Goal: Transaction & Acquisition: Purchase product/service

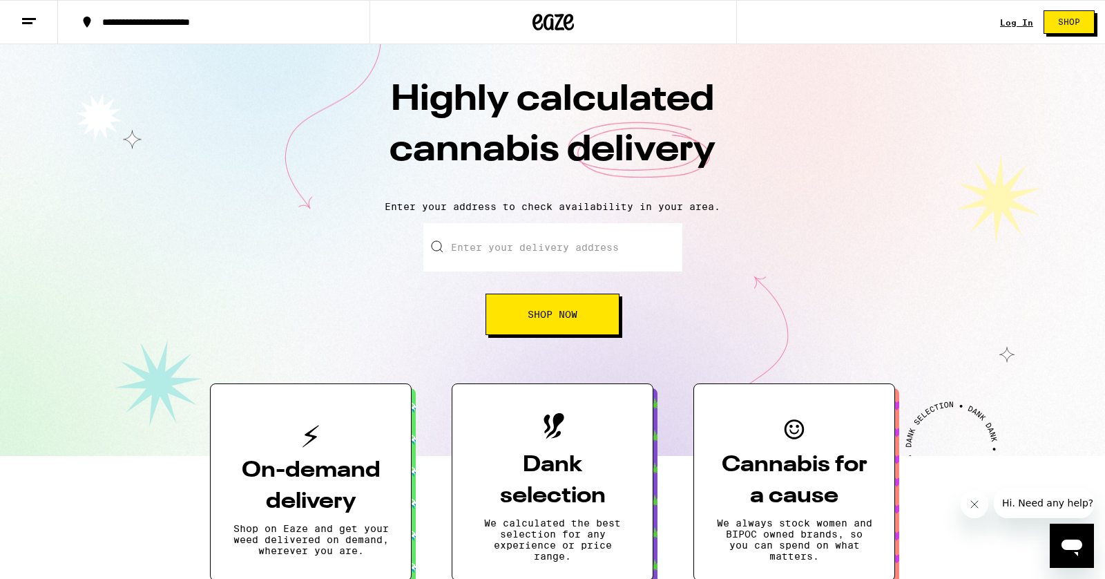
click at [1017, 23] on link "Log In" at bounding box center [1016, 22] width 33 height 9
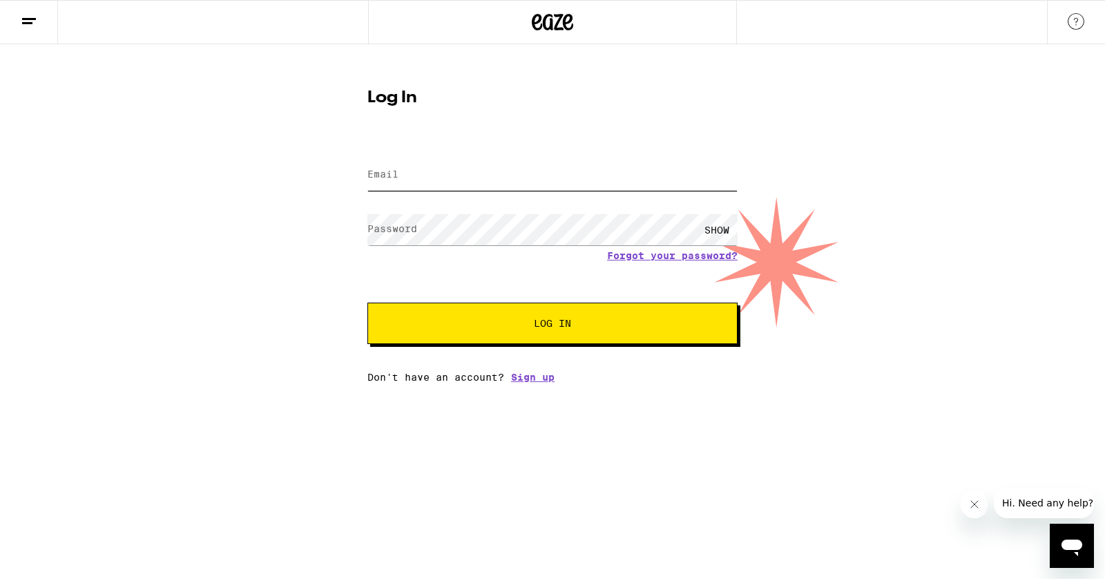
type input "[EMAIL_ADDRESS][DOMAIN_NAME]"
click at [547, 323] on span "Log In" at bounding box center [552, 323] width 37 height 10
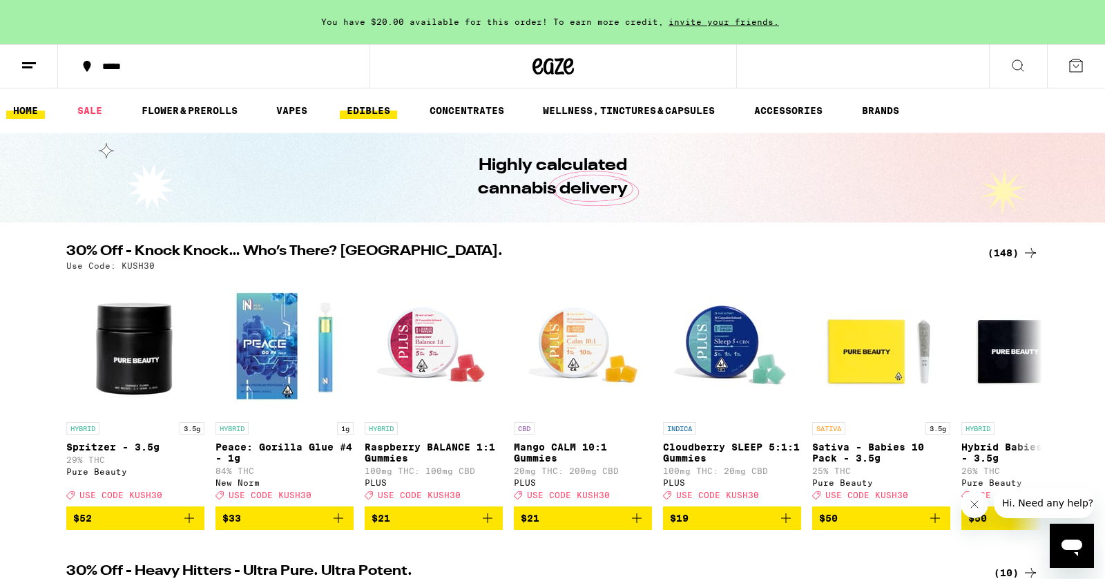
click at [367, 113] on link "EDIBLES" at bounding box center [368, 110] width 57 height 17
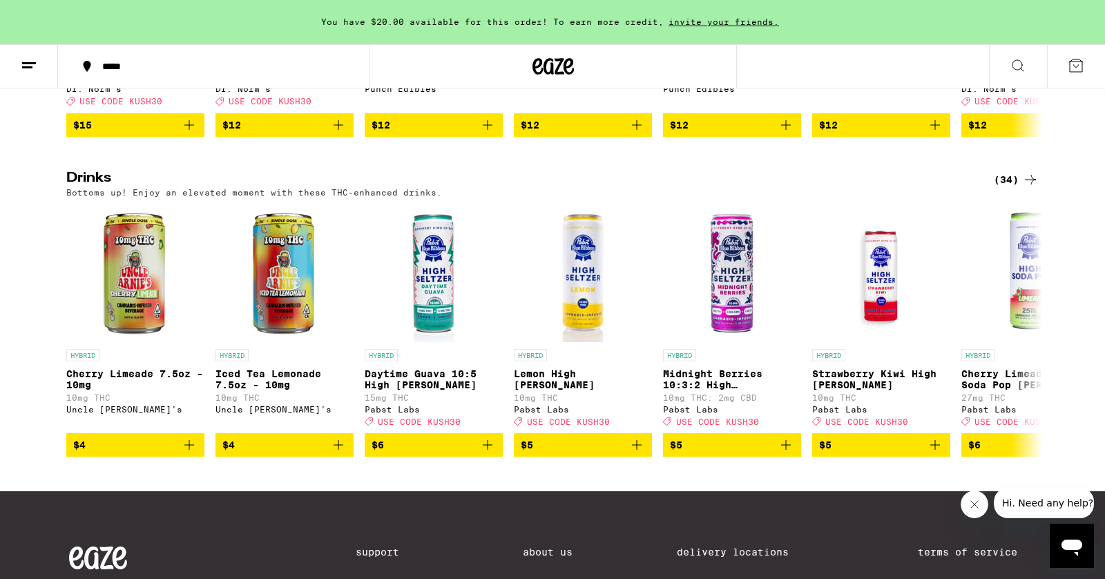
scroll to position [707, 0]
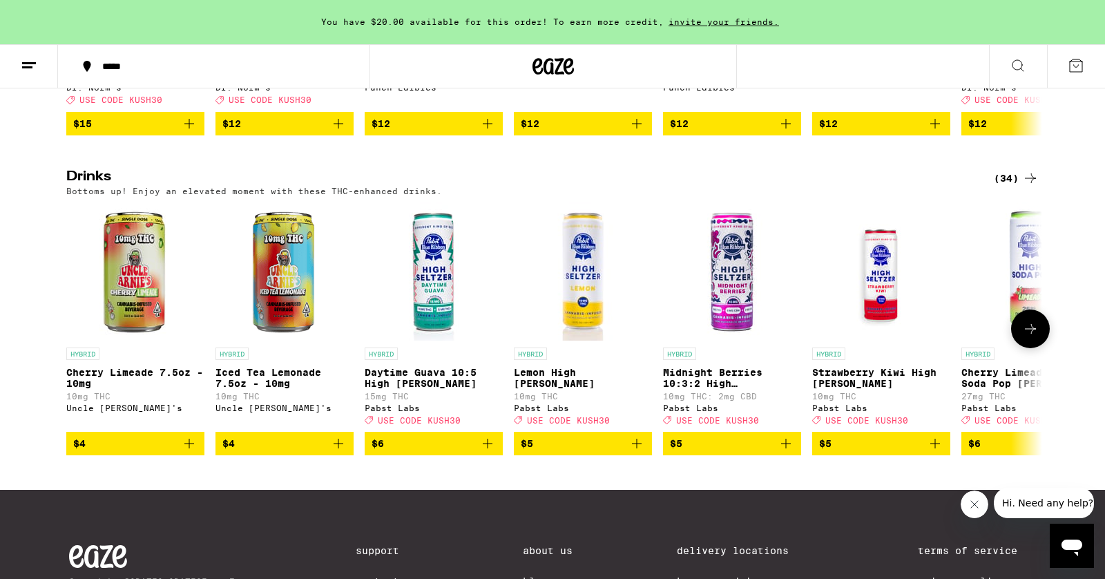
click at [1033, 337] on icon at bounding box center [1030, 329] width 17 height 17
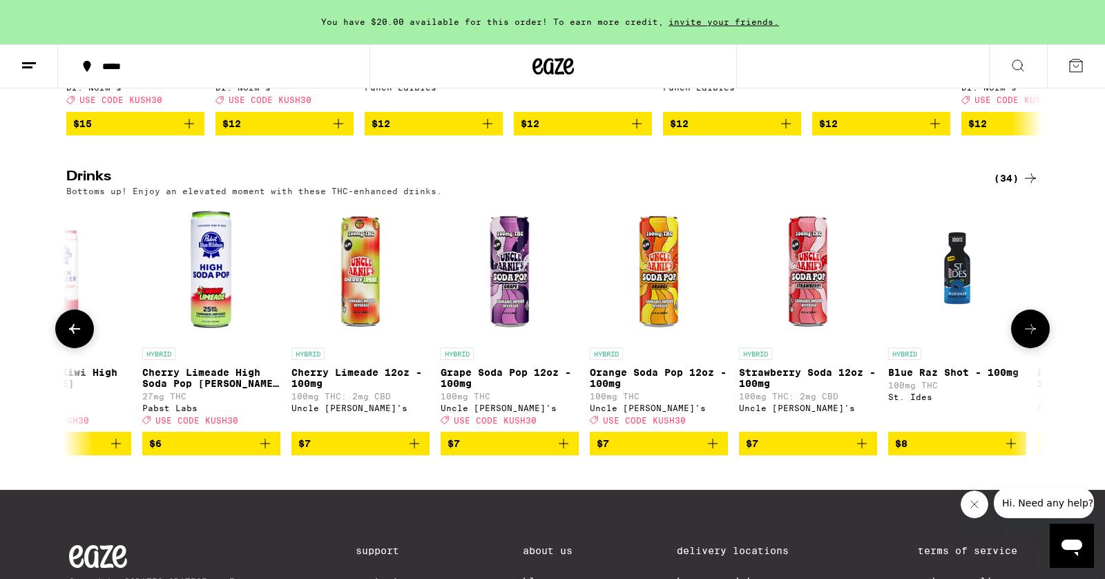
scroll to position [0, 822]
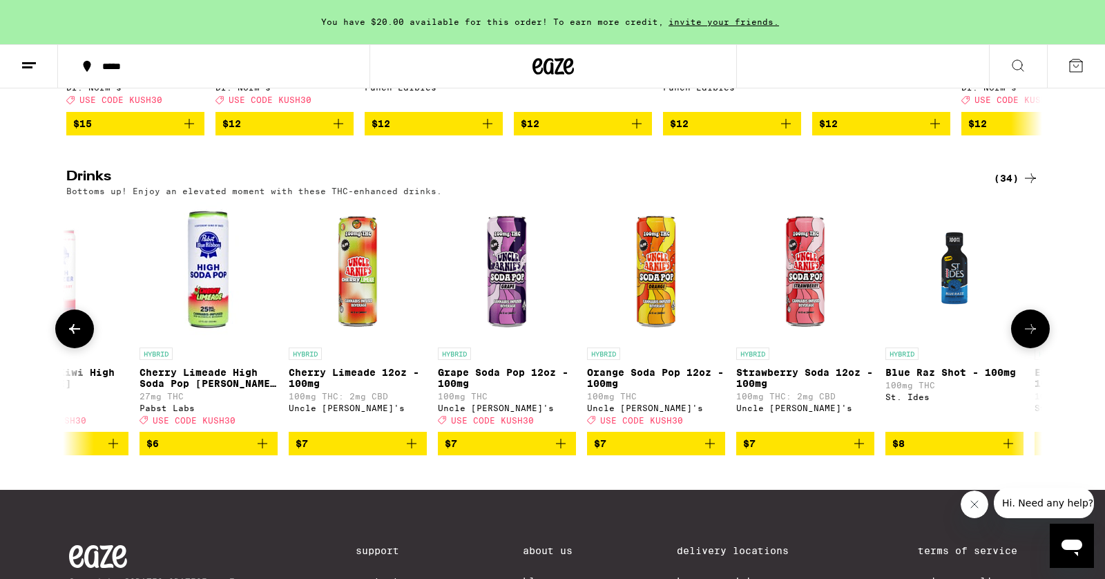
click at [1033, 337] on icon at bounding box center [1030, 329] width 17 height 17
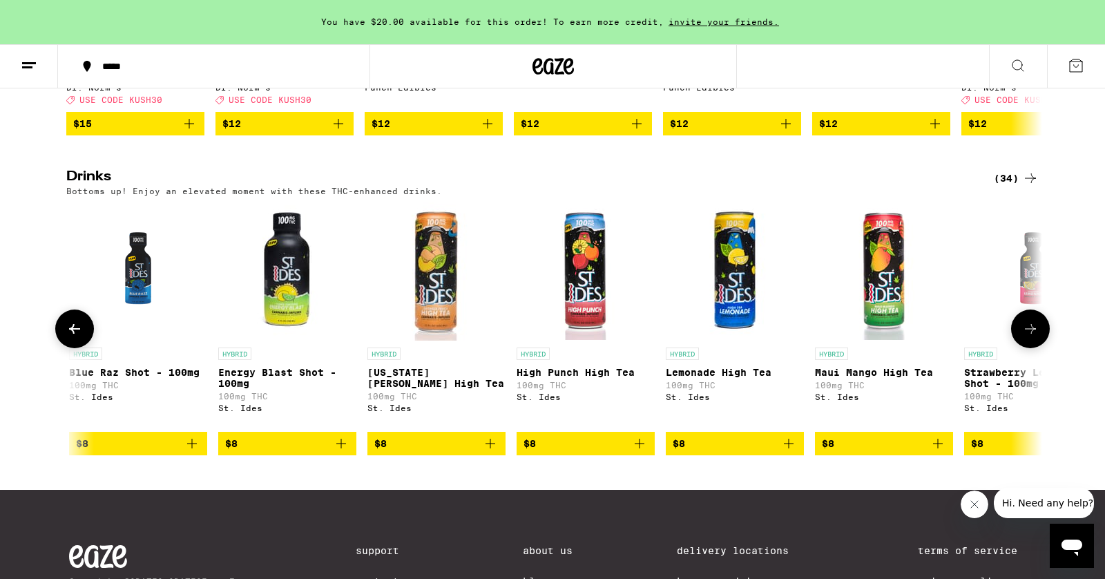
scroll to position [0, 1644]
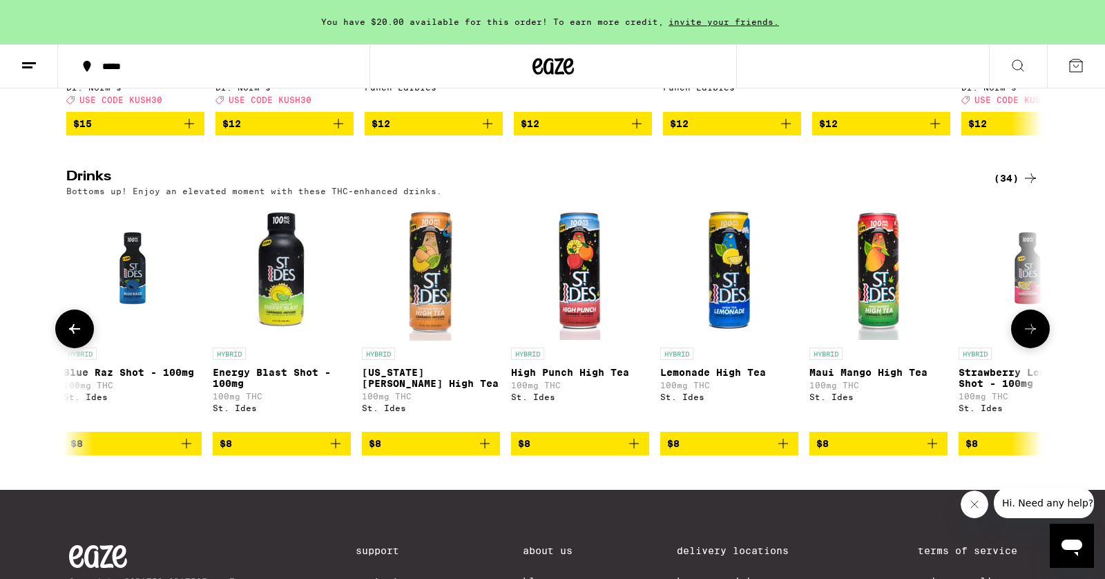
click at [1033, 337] on icon at bounding box center [1030, 329] width 17 height 17
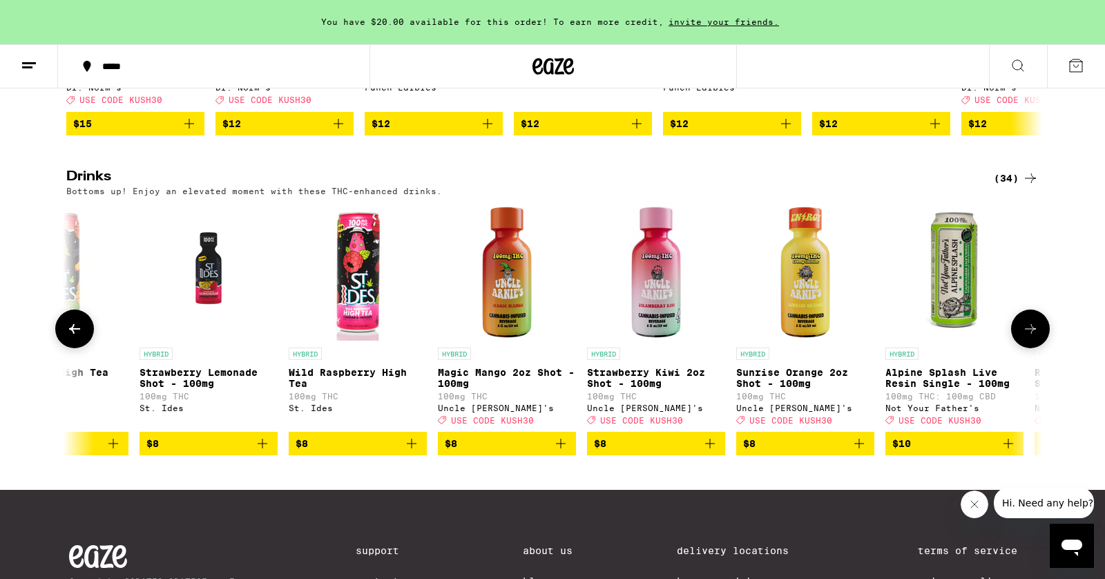
scroll to position [0, 2466]
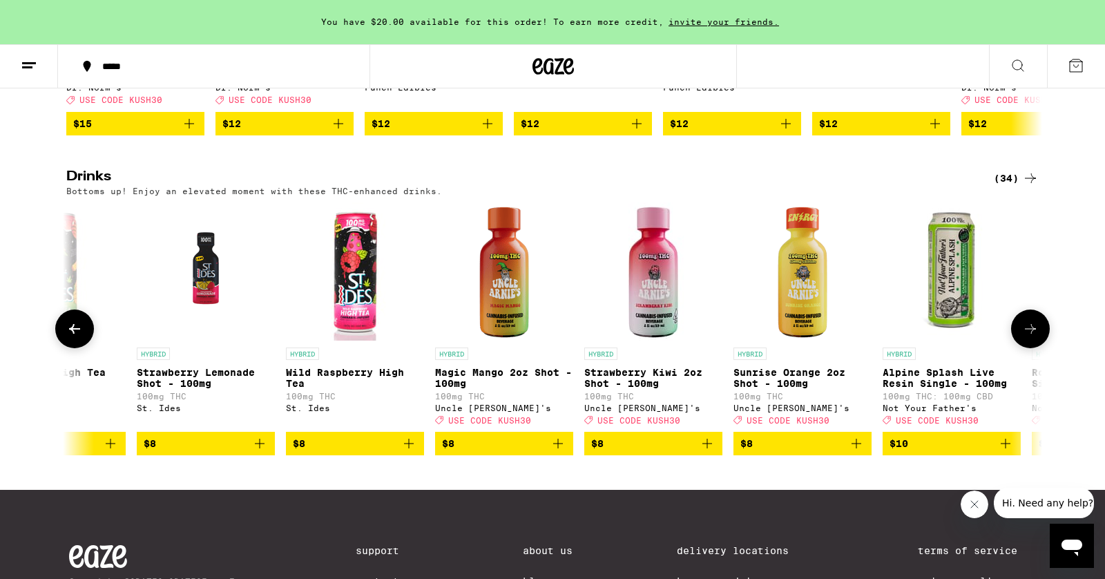
click at [1033, 337] on icon at bounding box center [1030, 329] width 17 height 17
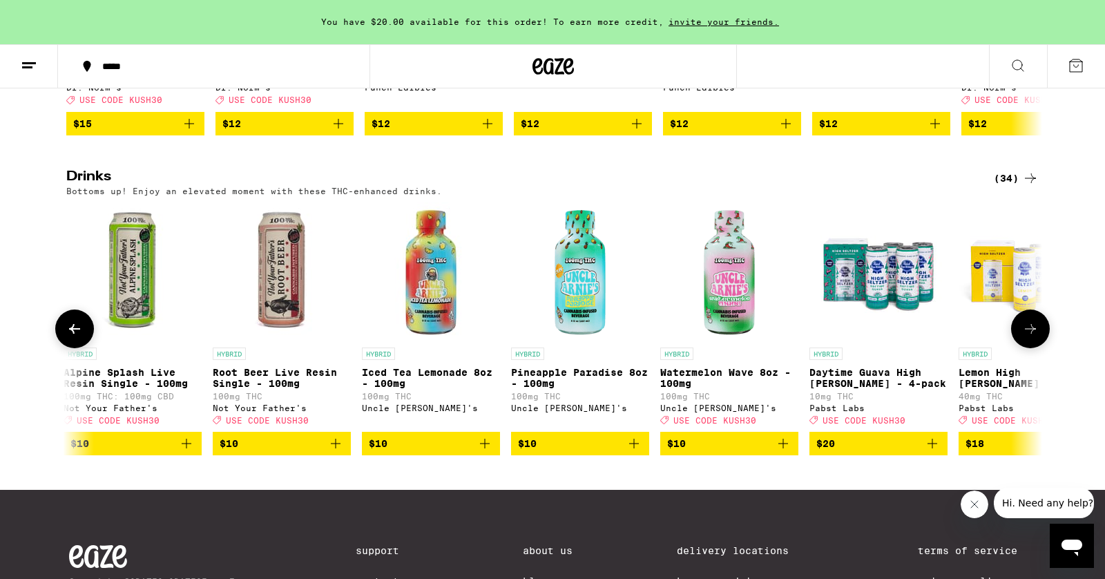
scroll to position [0, 3288]
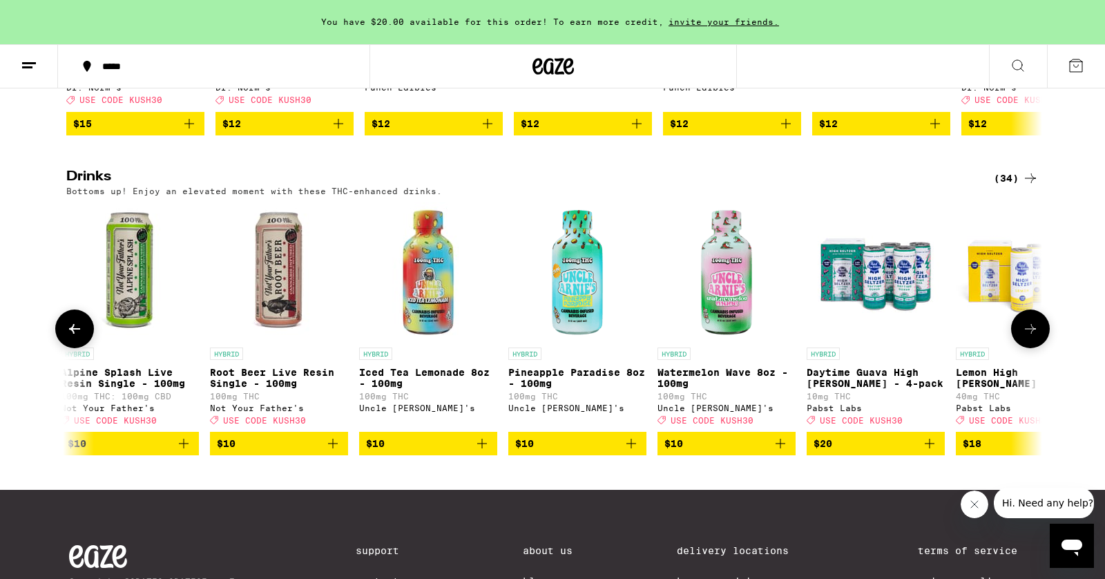
click at [1033, 337] on icon at bounding box center [1030, 329] width 17 height 17
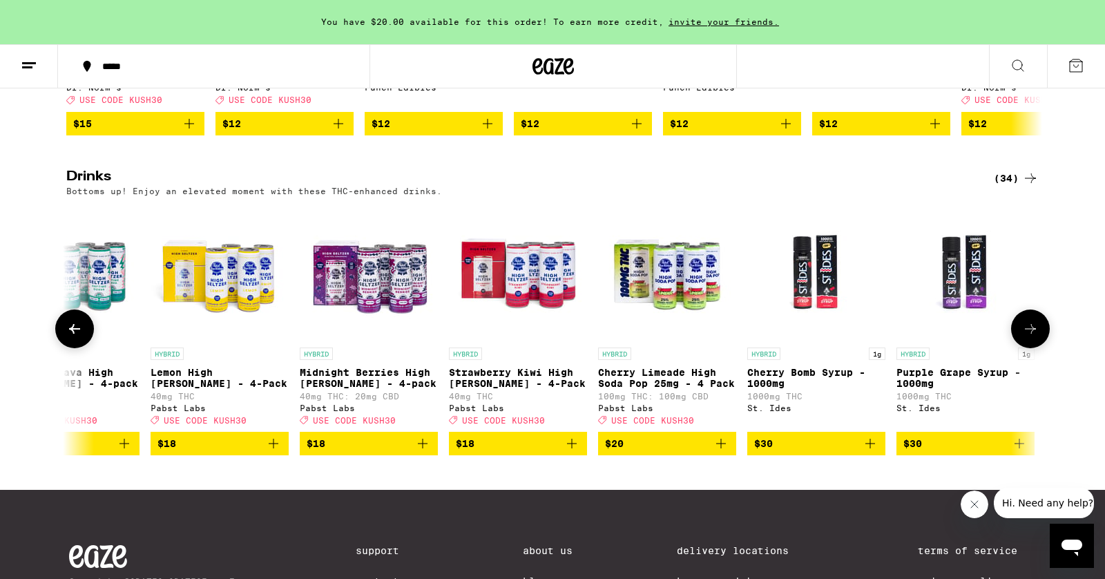
scroll to position [0, 4101]
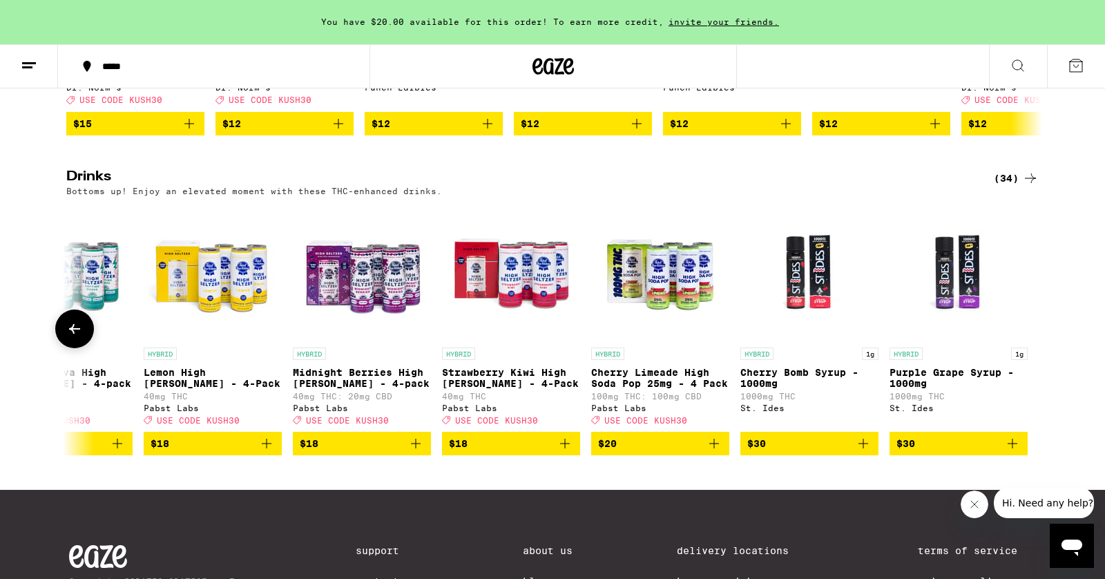
click at [75, 337] on icon at bounding box center [74, 329] width 17 height 17
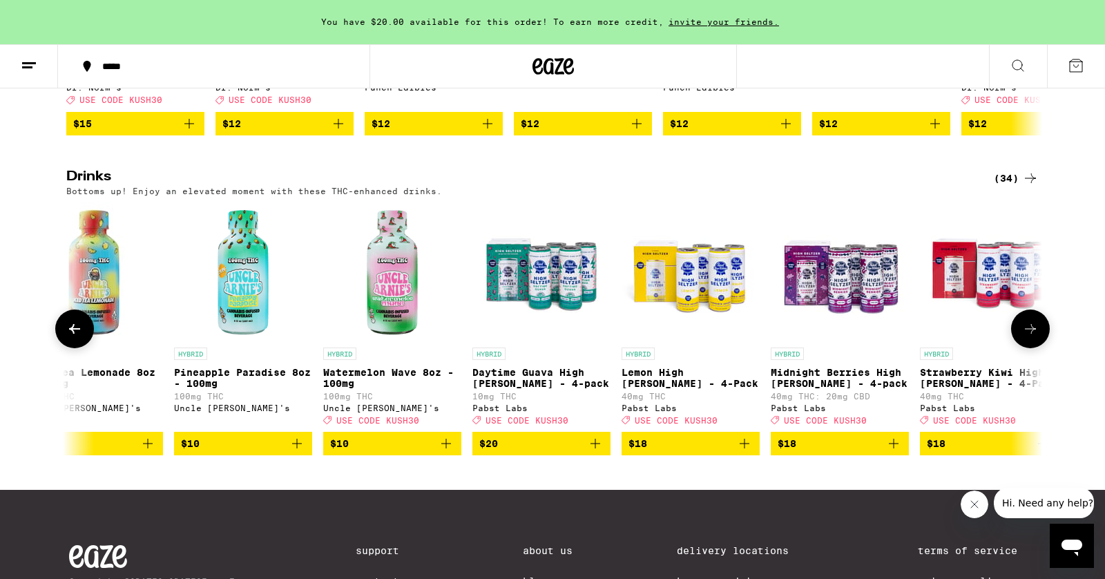
click at [75, 337] on icon at bounding box center [74, 329] width 17 height 17
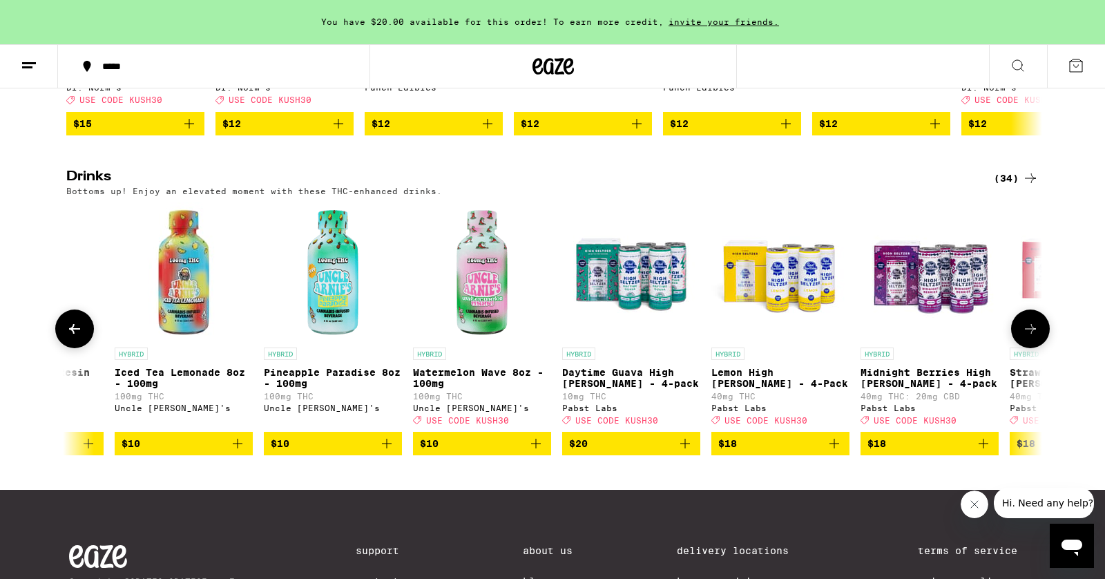
click at [75, 337] on icon at bounding box center [74, 329] width 17 height 17
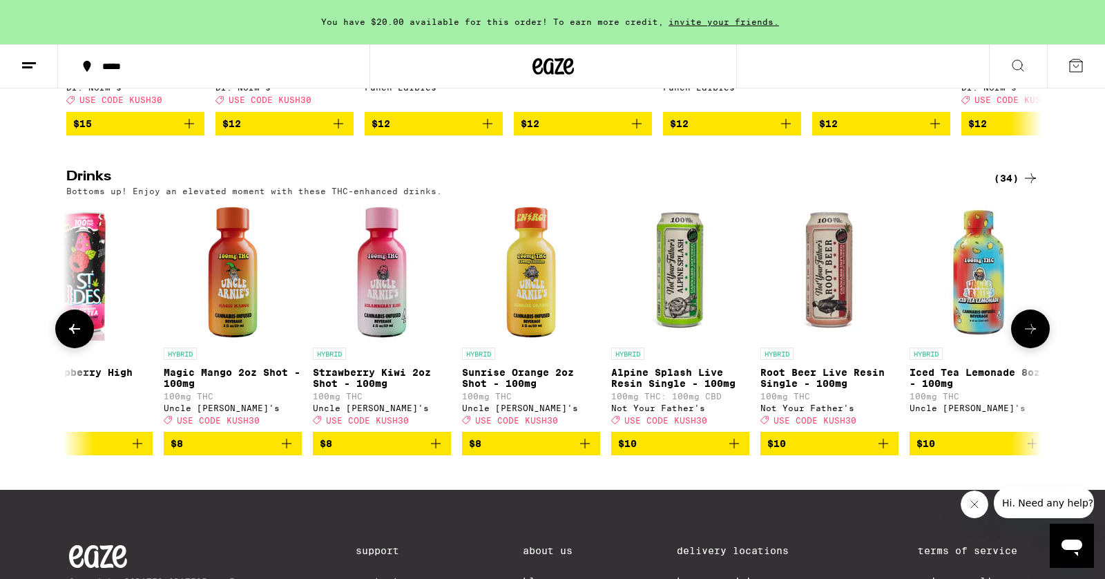
click at [75, 337] on icon at bounding box center [74, 329] width 17 height 17
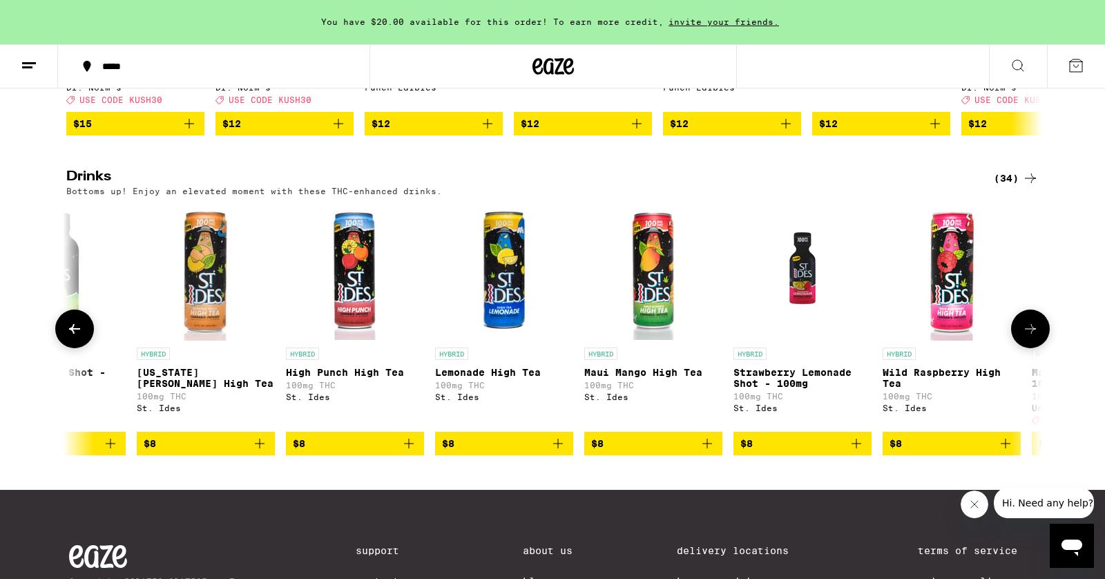
click at [75, 337] on icon at bounding box center [74, 329] width 17 height 17
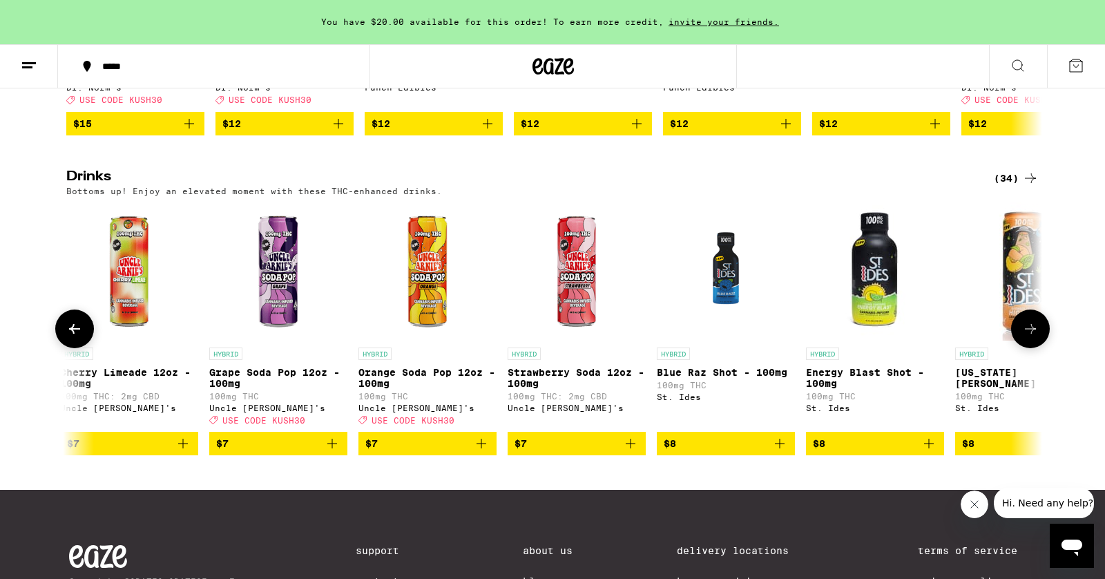
scroll to position [0, 1047]
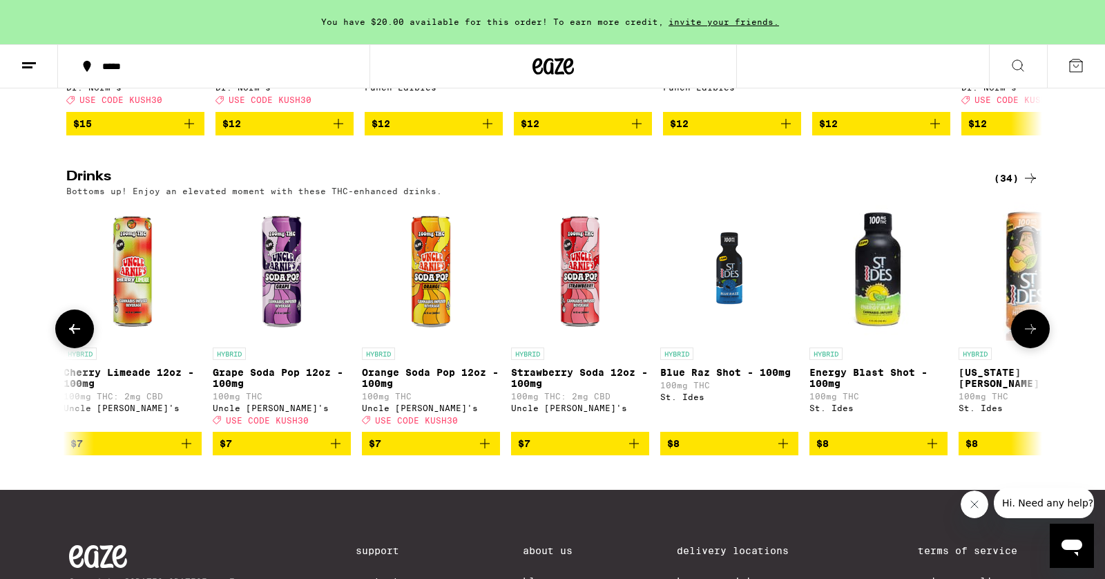
click at [75, 337] on icon at bounding box center [74, 329] width 17 height 17
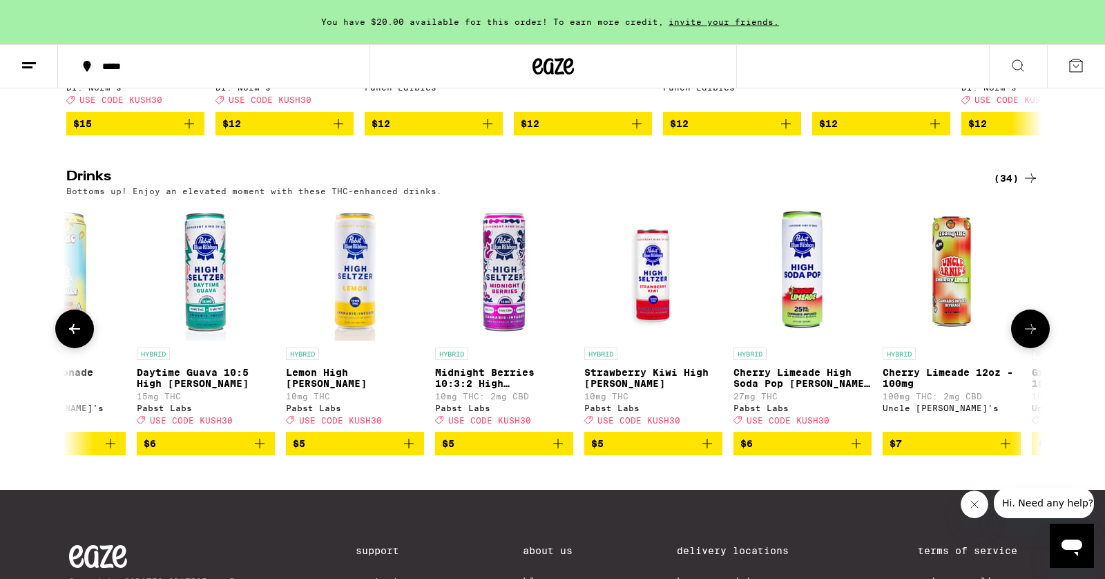
scroll to position [0, 225]
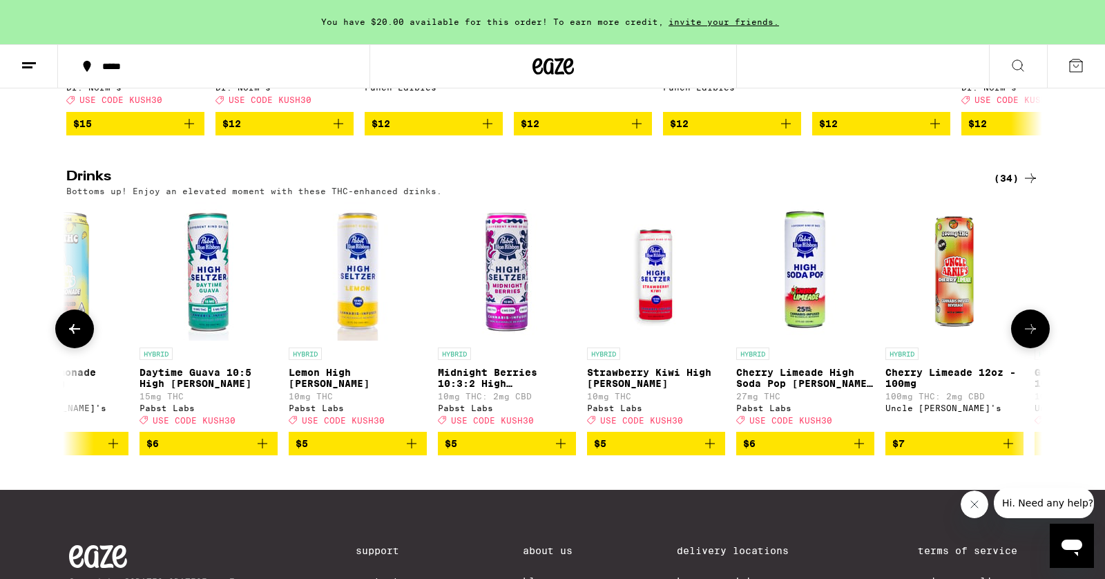
click at [76, 337] on icon at bounding box center [74, 329] width 17 height 17
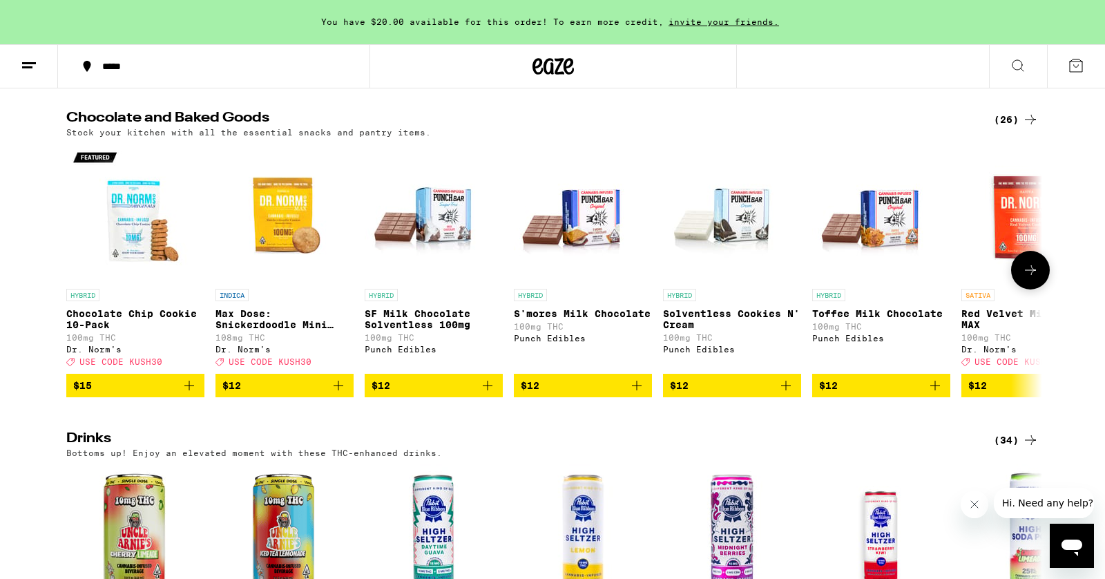
scroll to position [443, 0]
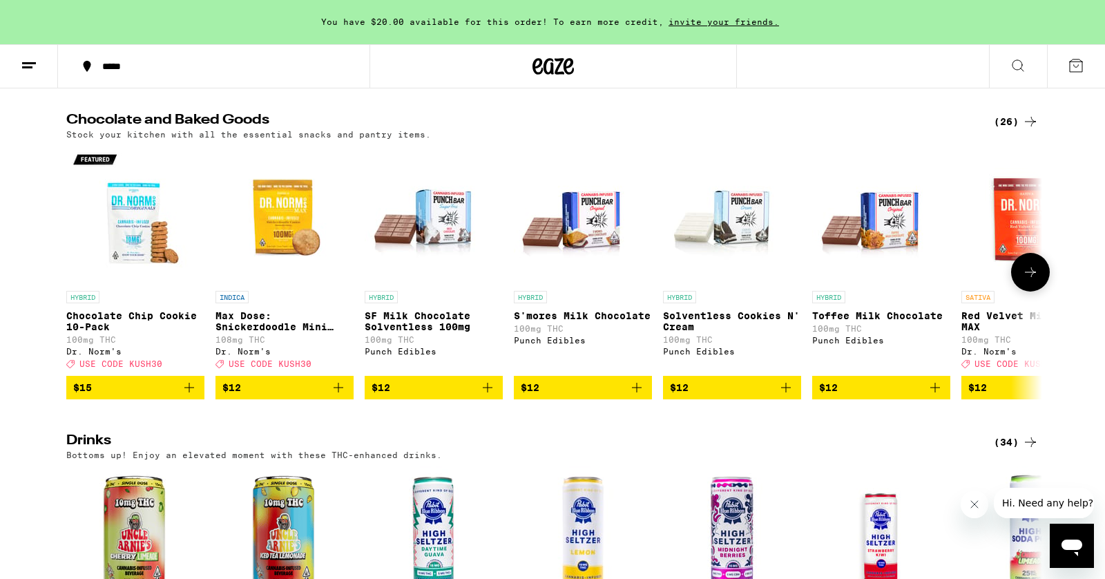
click at [1031, 280] on icon at bounding box center [1030, 272] width 17 height 17
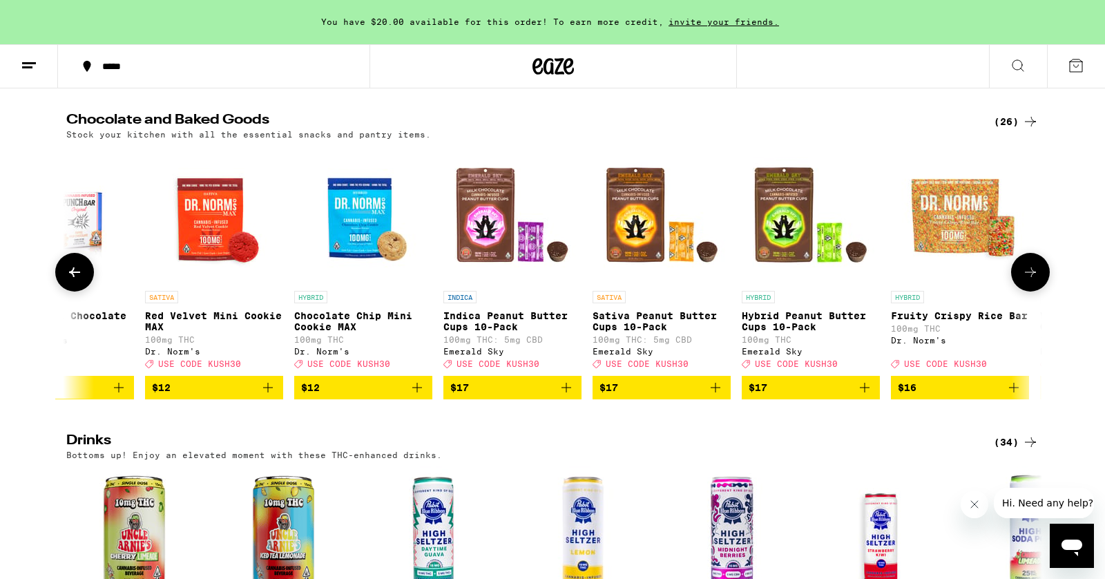
scroll to position [0, 822]
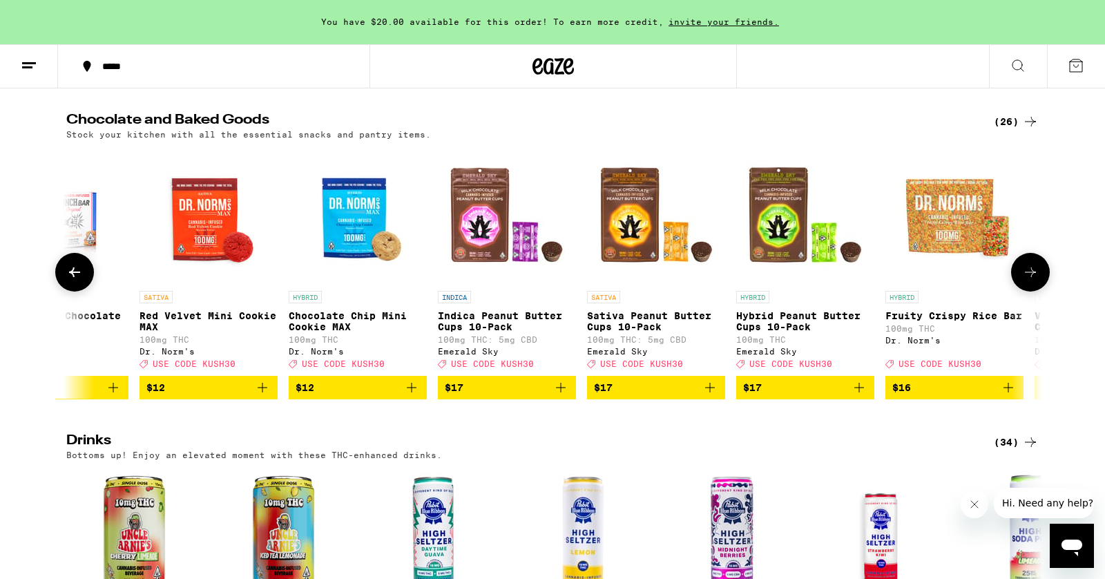
click at [1031, 280] on icon at bounding box center [1030, 272] width 17 height 17
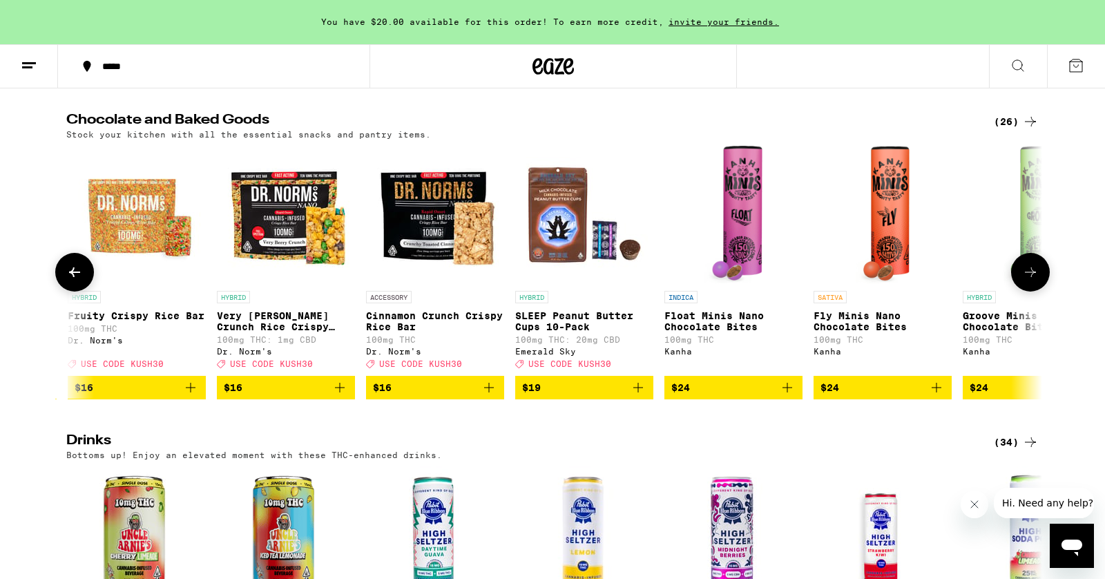
scroll to position [0, 1644]
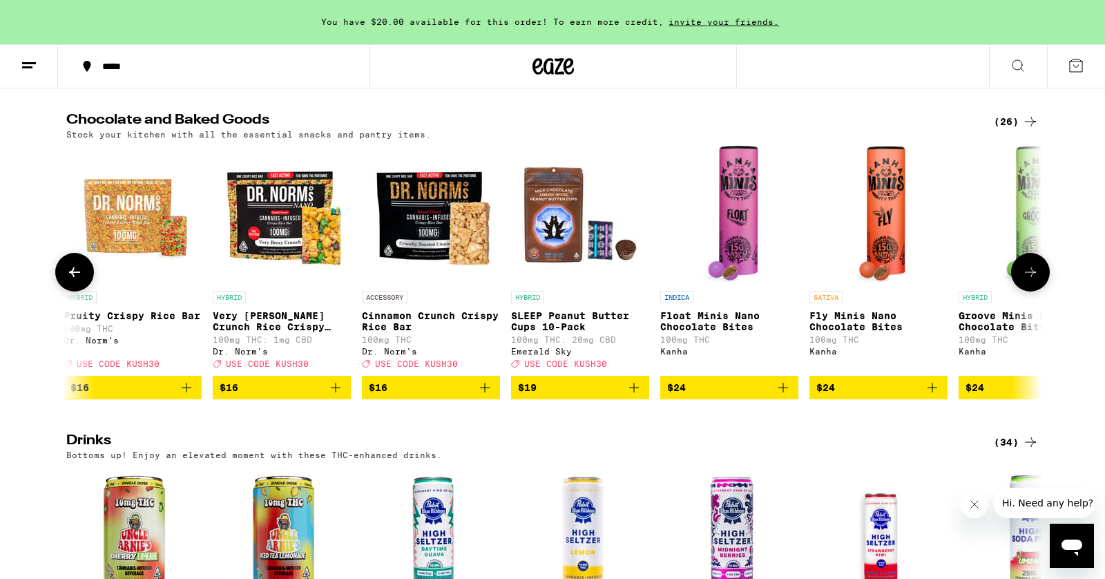
click at [1031, 280] on icon at bounding box center [1030, 272] width 17 height 17
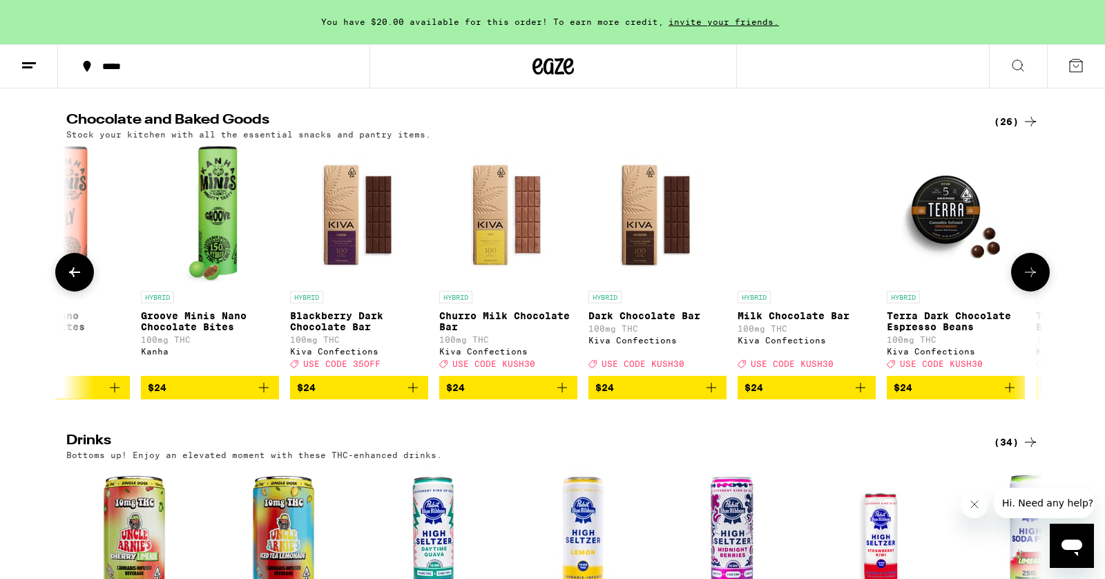
scroll to position [0, 2466]
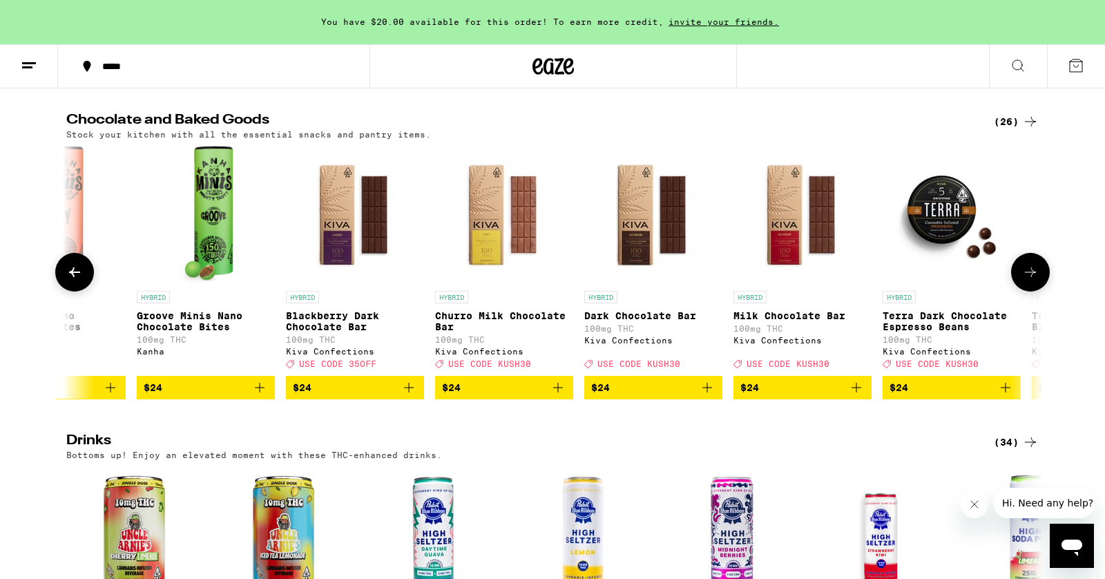
click at [71, 280] on icon at bounding box center [74, 272] width 17 height 17
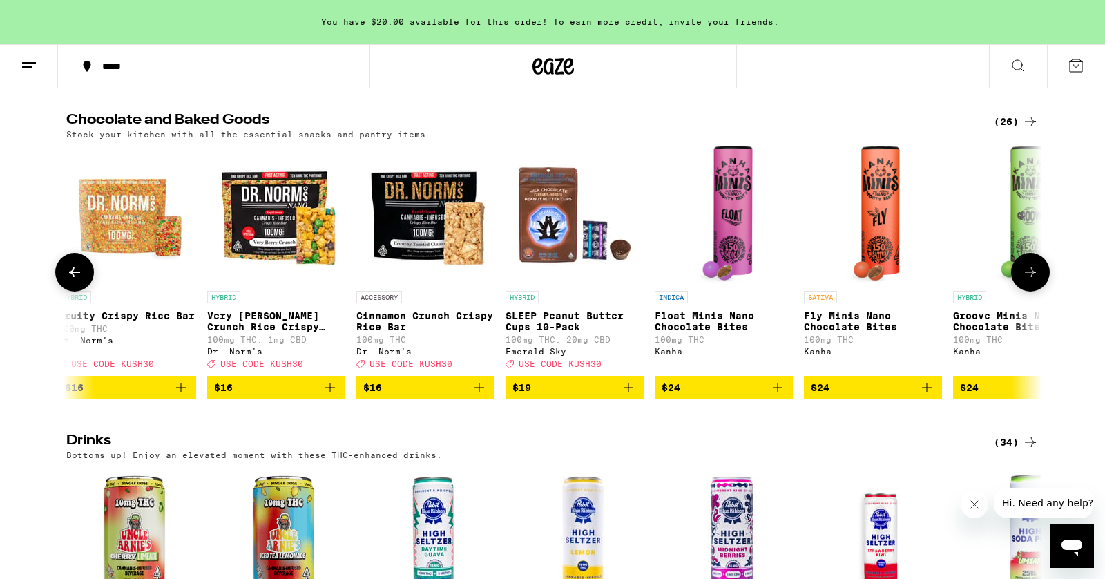
scroll to position [0, 1644]
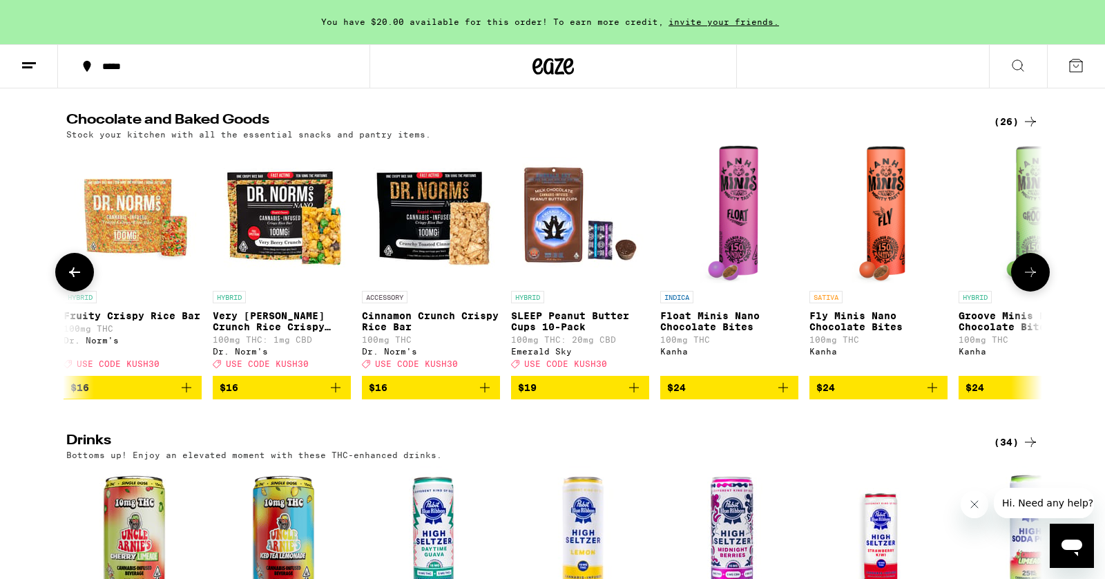
click at [892, 219] on img "Open page for Fly Minis Nano Chocolate Bites from Kanha" at bounding box center [879, 215] width 54 height 138
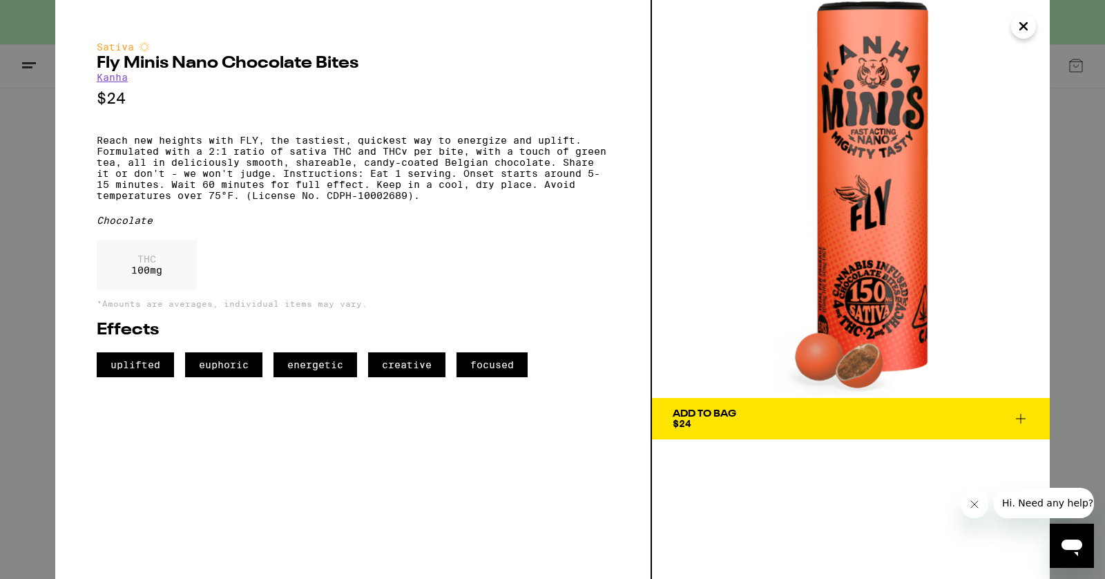
click at [774, 419] on span "Add To Bag $24" at bounding box center [851, 418] width 356 height 19
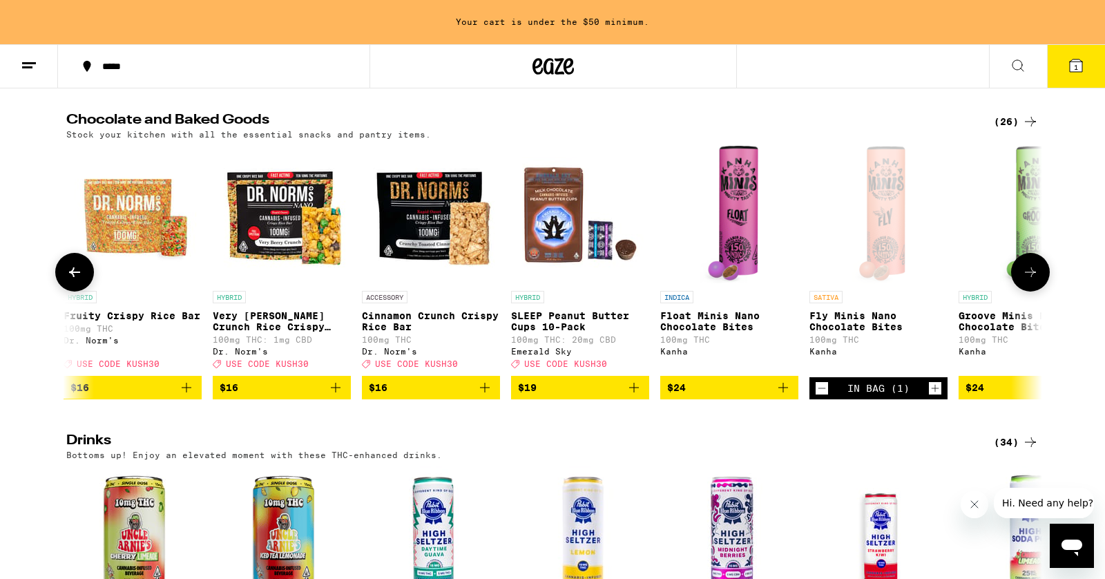
click at [1031, 280] on icon at bounding box center [1030, 272] width 17 height 17
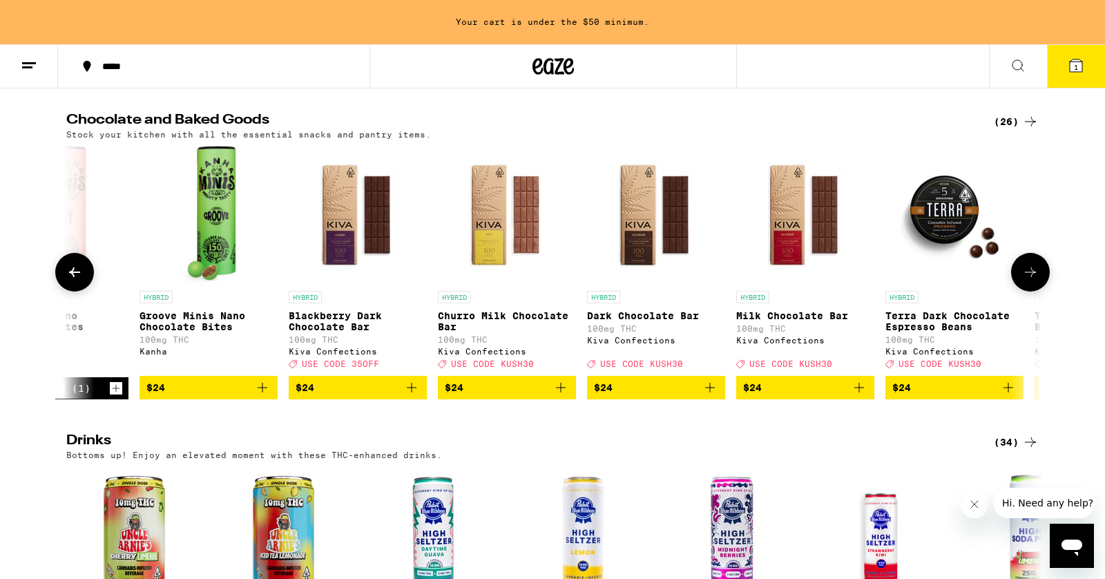
scroll to position [0, 2466]
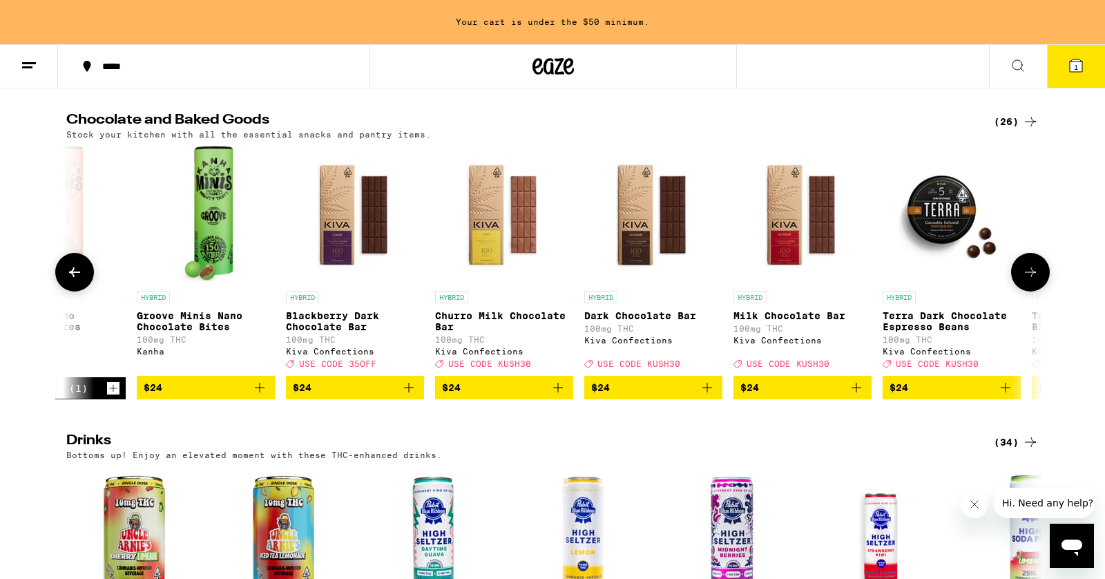
click at [1038, 280] on icon at bounding box center [1030, 272] width 17 height 17
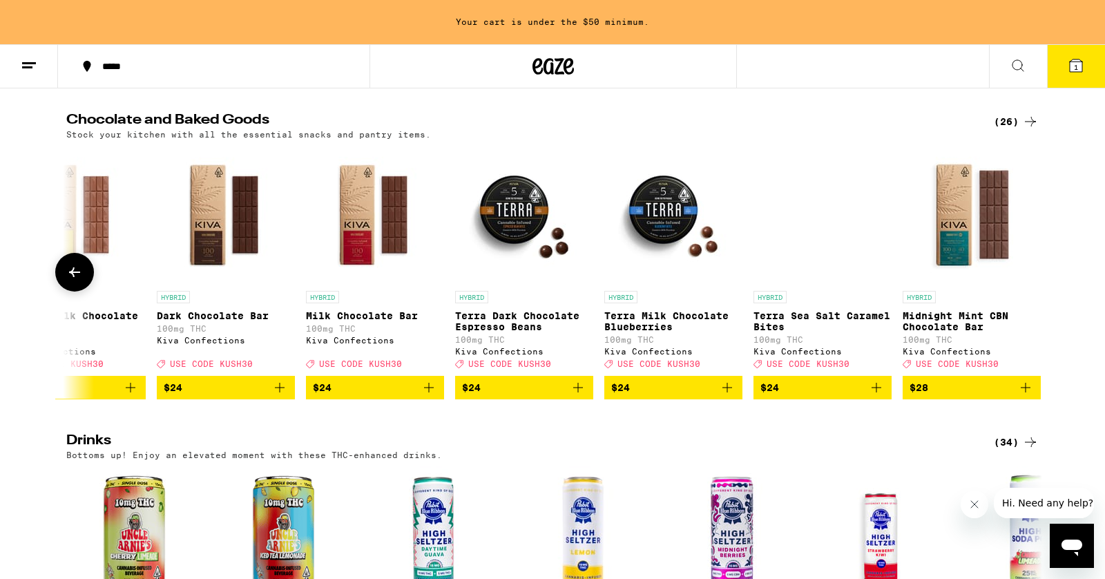
scroll to position [0, 2906]
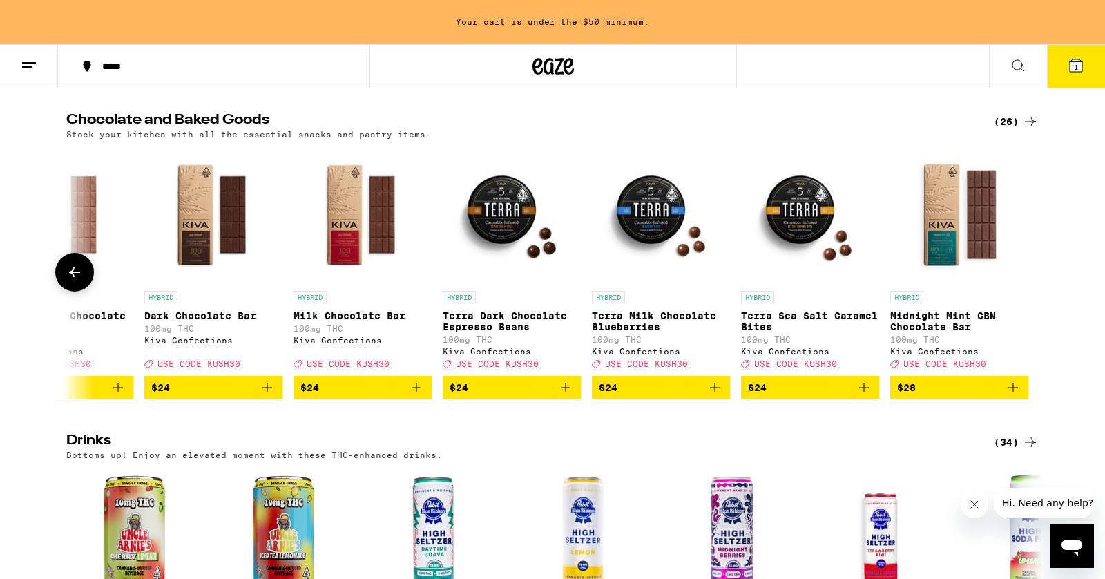
click at [79, 280] on icon at bounding box center [74, 272] width 17 height 17
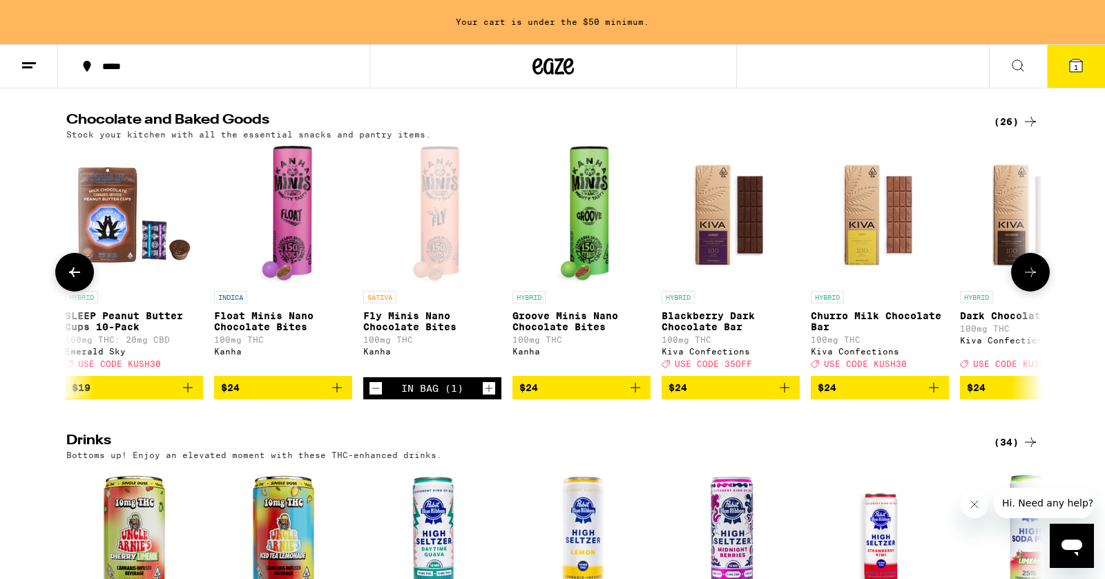
scroll to position [0, 2084]
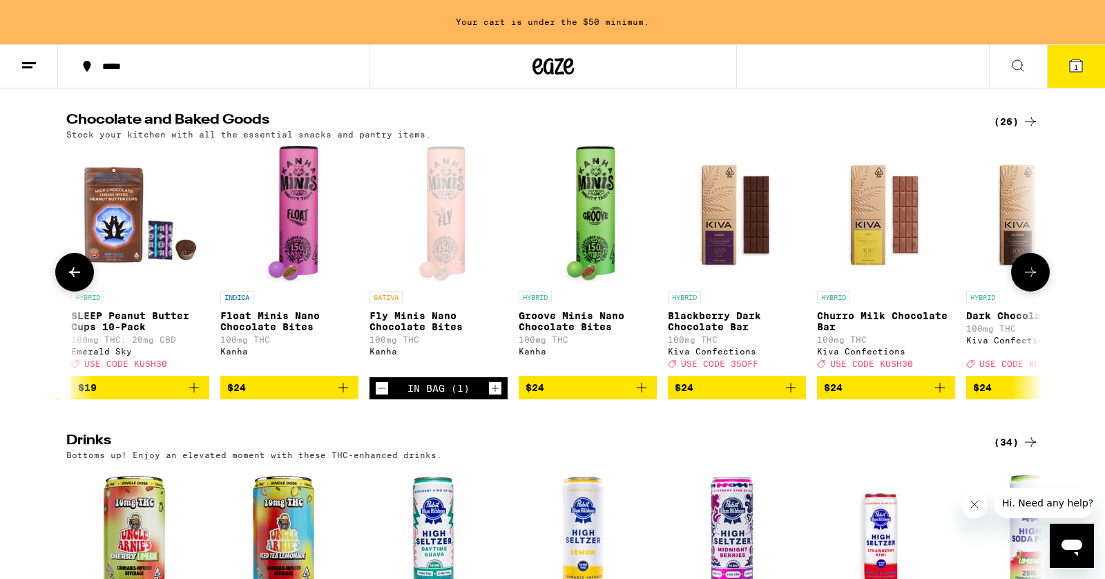
click at [68, 292] on button at bounding box center [74, 272] width 39 height 39
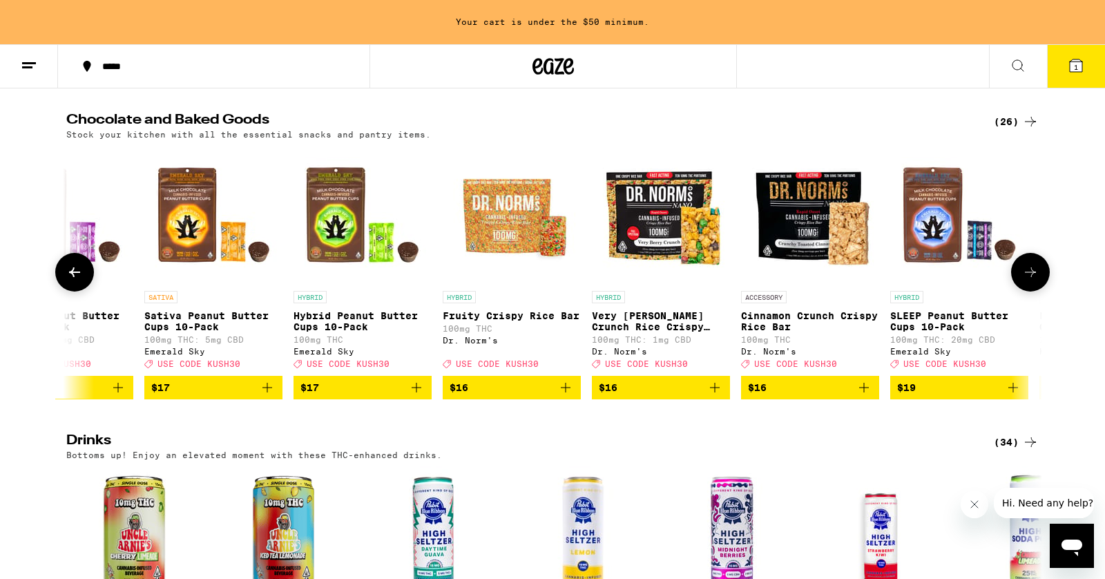
scroll to position [0, 1262]
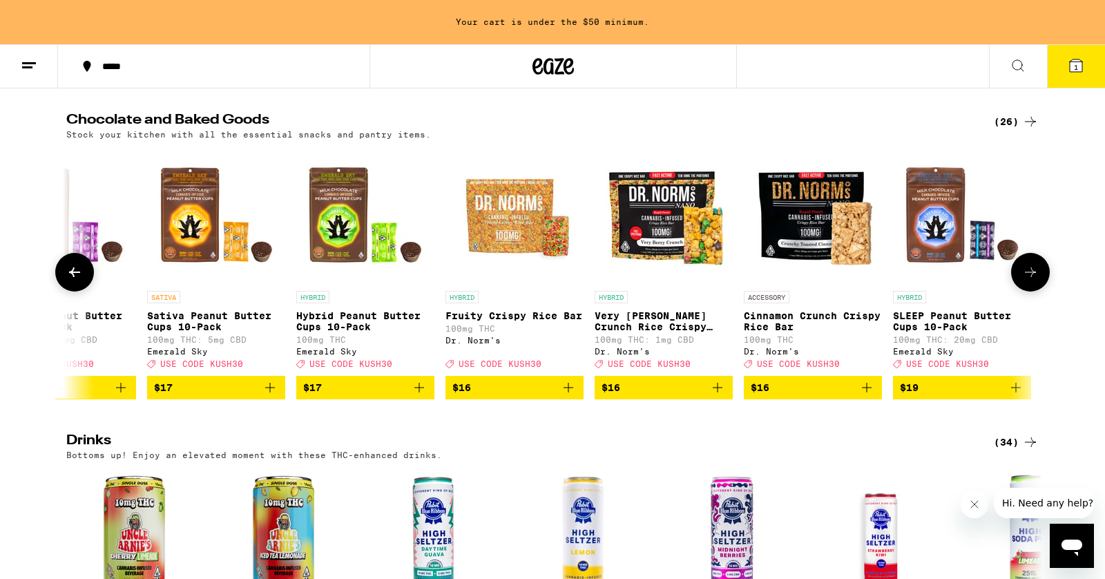
click at [68, 292] on button at bounding box center [74, 272] width 39 height 39
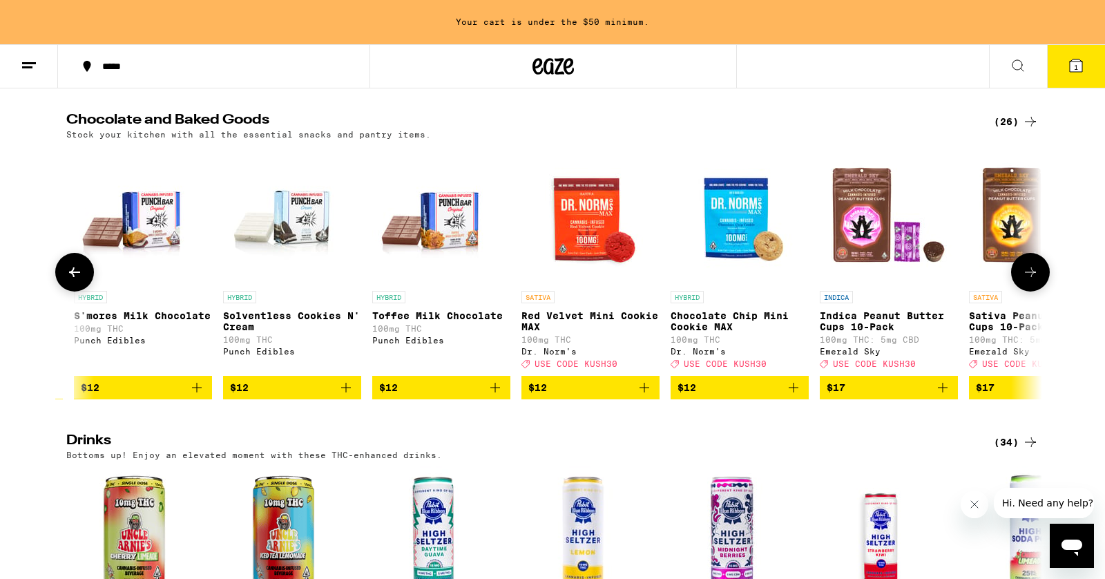
click at [68, 292] on button at bounding box center [74, 272] width 39 height 39
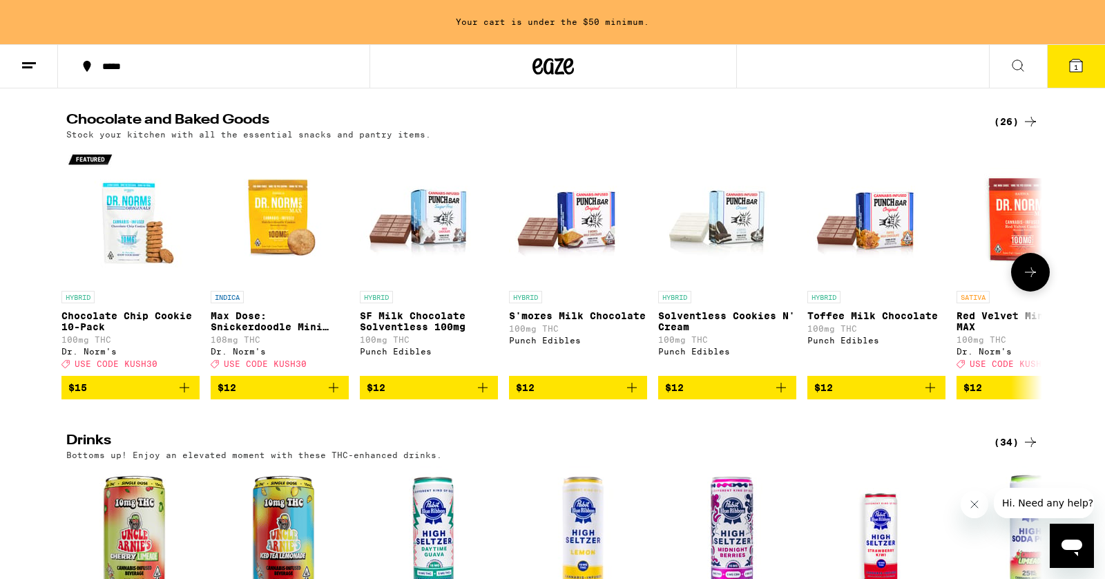
scroll to position [0, 0]
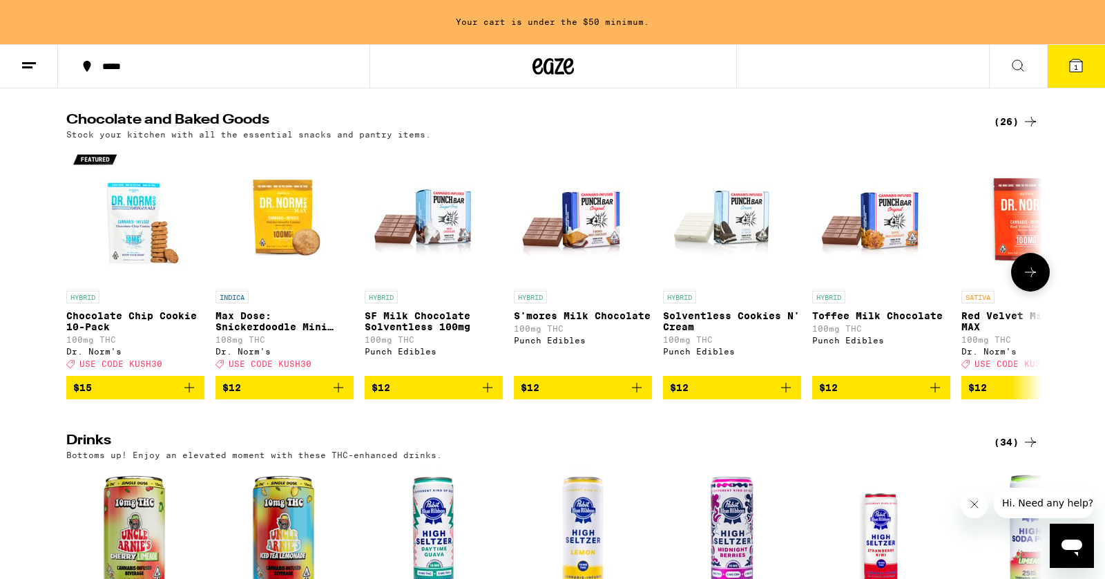
click at [153, 396] on span "$15" at bounding box center [135, 387] width 124 height 17
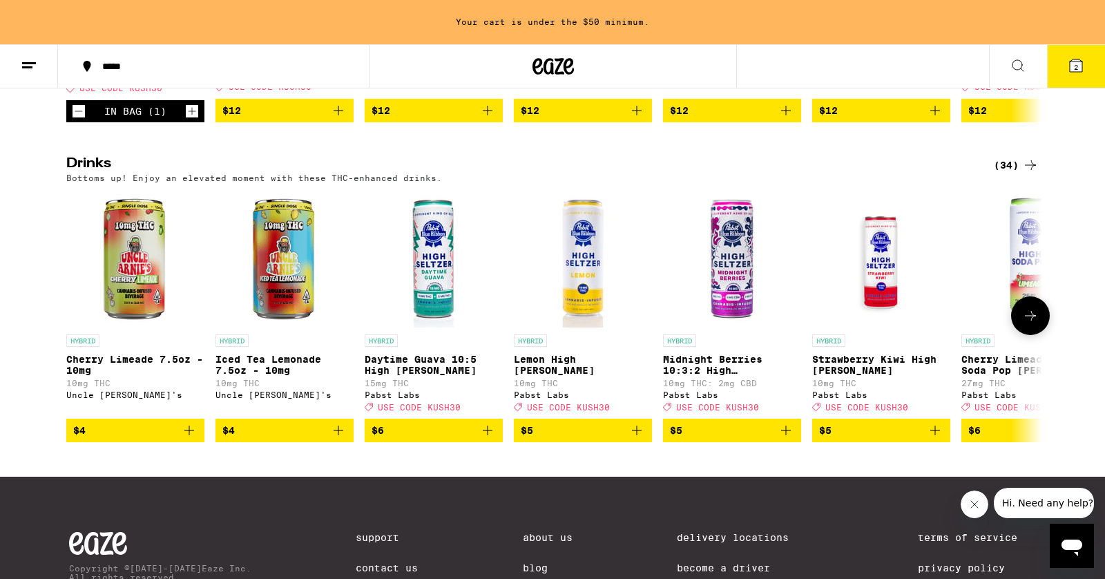
scroll to position [722, 0]
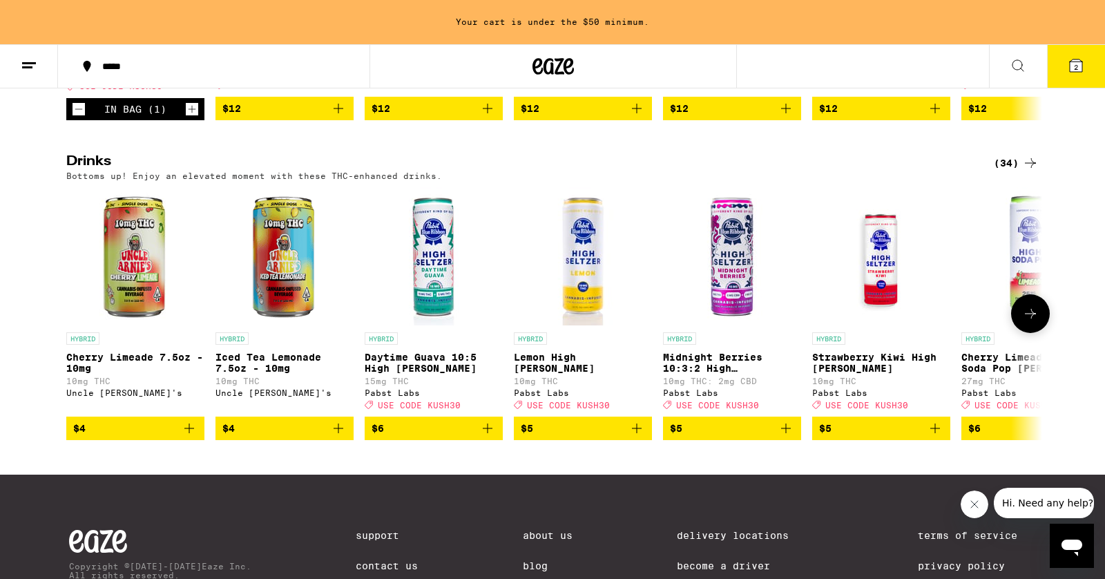
click at [338, 433] on icon "Add to bag" at bounding box center [339, 428] width 10 height 10
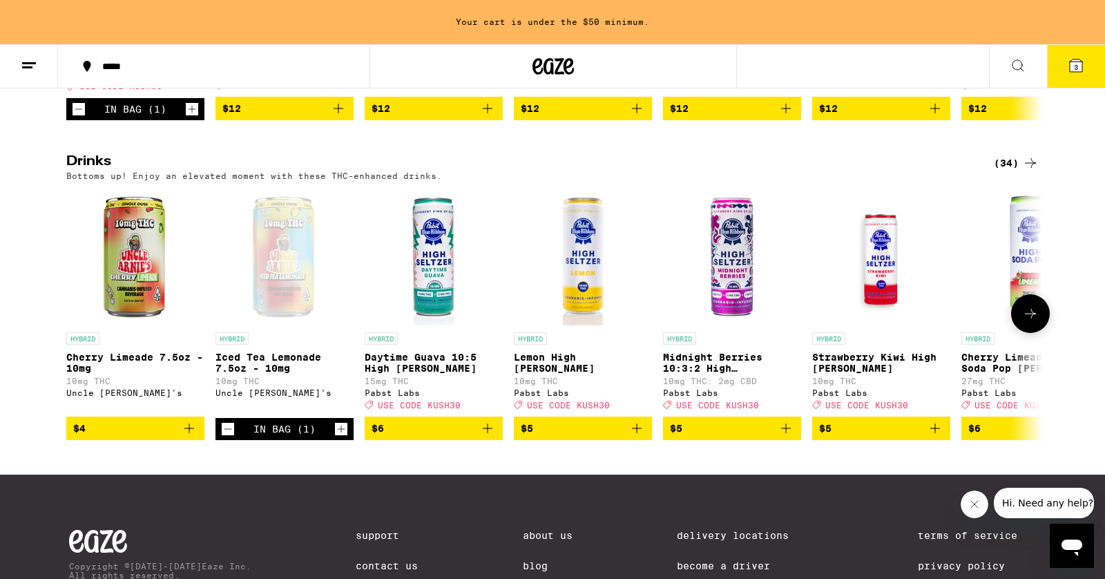
click at [581, 312] on img "Open page for Lemon High Seltzer from Pabst Labs" at bounding box center [583, 256] width 138 height 138
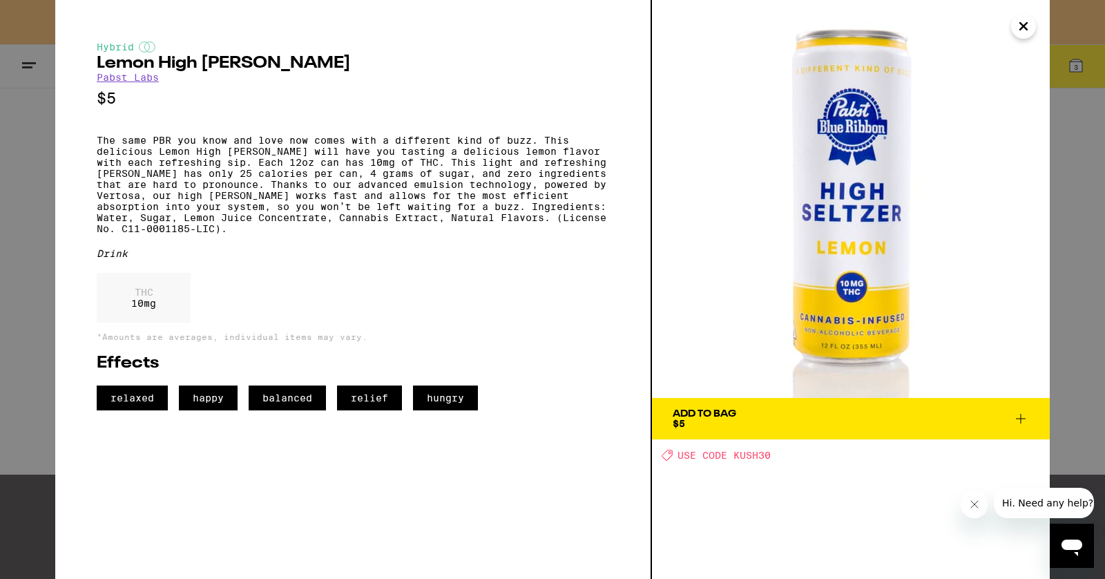
click at [1028, 30] on icon "Close" at bounding box center [1024, 26] width 17 height 21
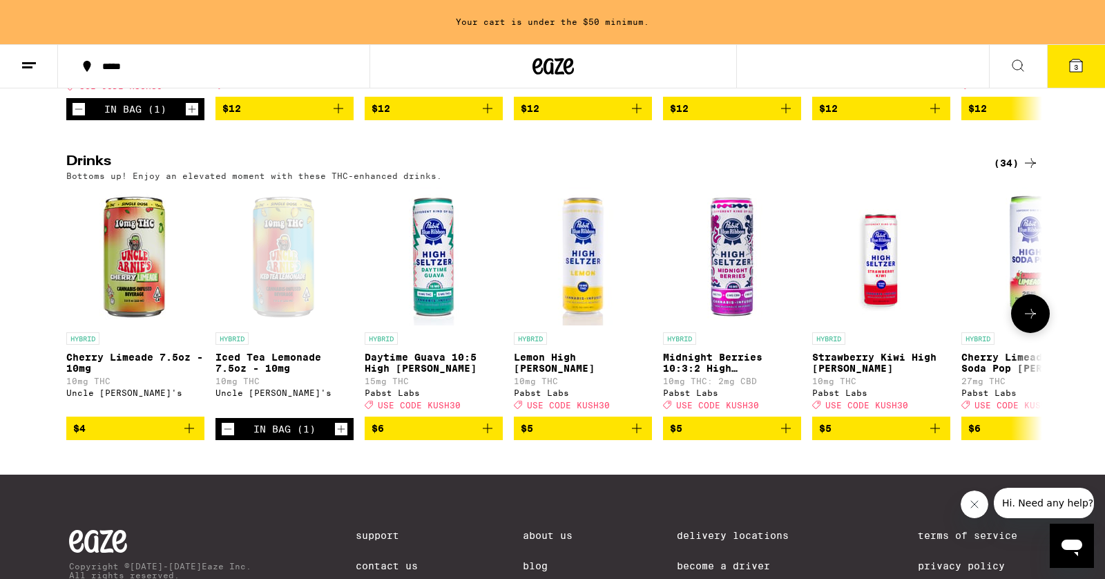
click at [640, 437] on icon "Add to bag" at bounding box center [637, 428] width 17 height 17
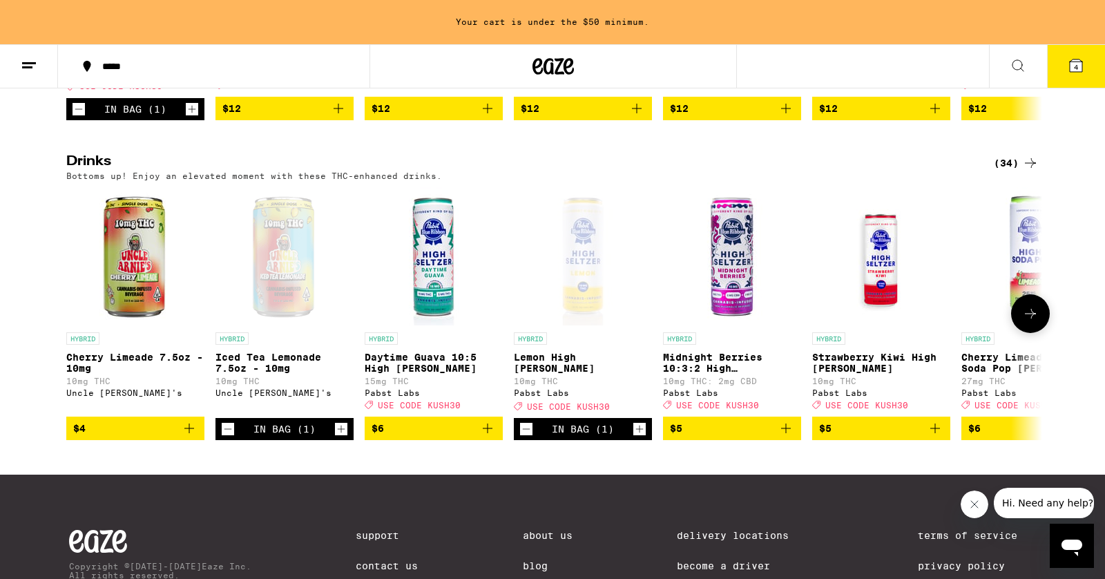
click at [933, 437] on icon "Add to bag" at bounding box center [935, 428] width 17 height 17
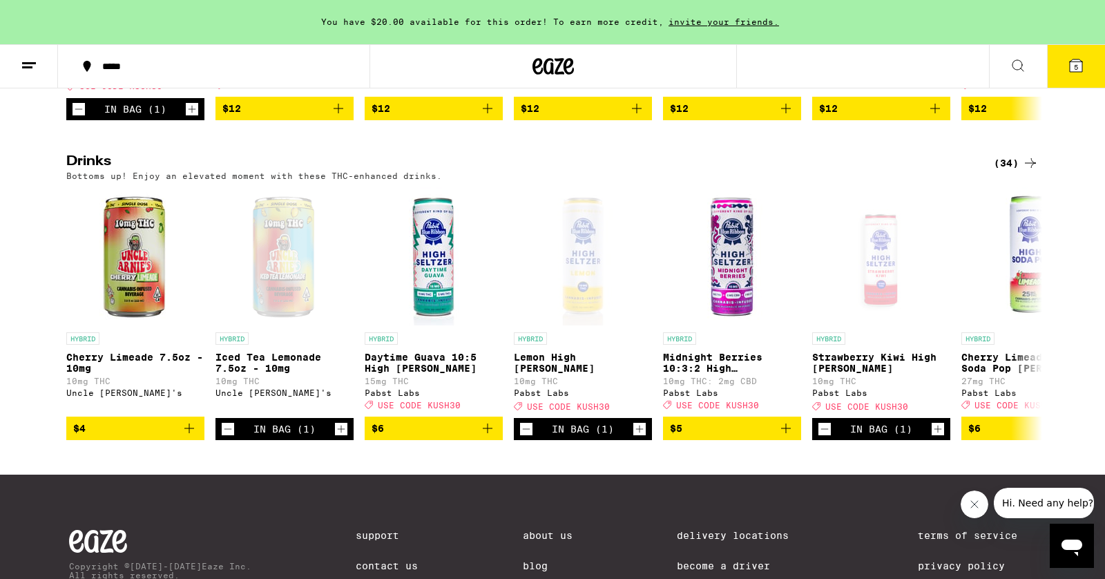
click at [1076, 68] on span "5" at bounding box center [1076, 67] width 4 height 8
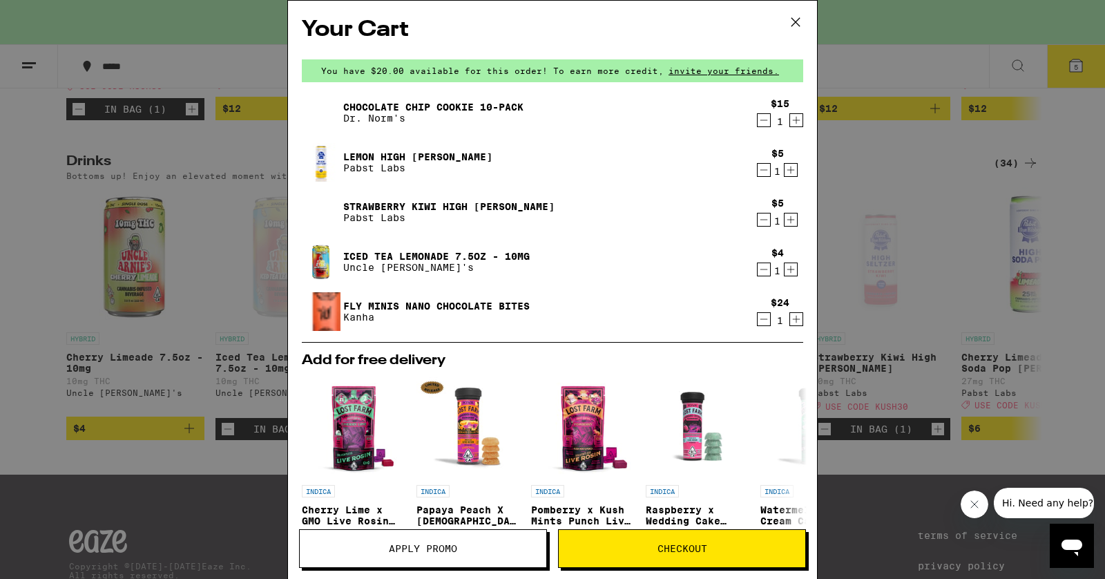
click at [792, 269] on icon "Increment" at bounding box center [791, 269] width 12 height 17
click at [795, 169] on icon "Increment" at bounding box center [791, 170] width 12 height 17
click at [664, 550] on span "Checkout" at bounding box center [683, 549] width 50 height 10
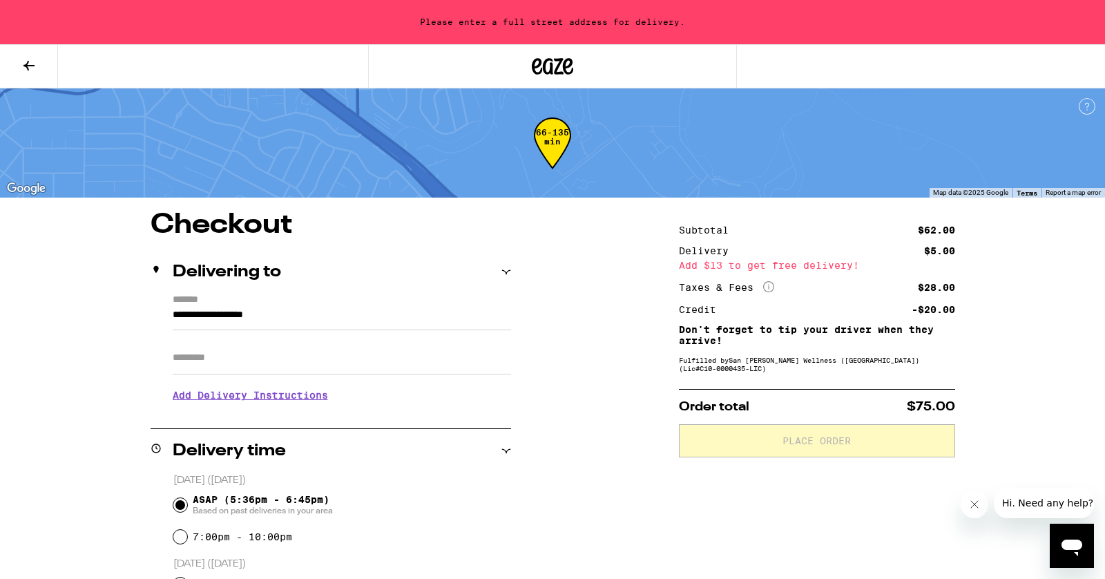
click at [282, 313] on input "**********" at bounding box center [342, 318] width 339 height 23
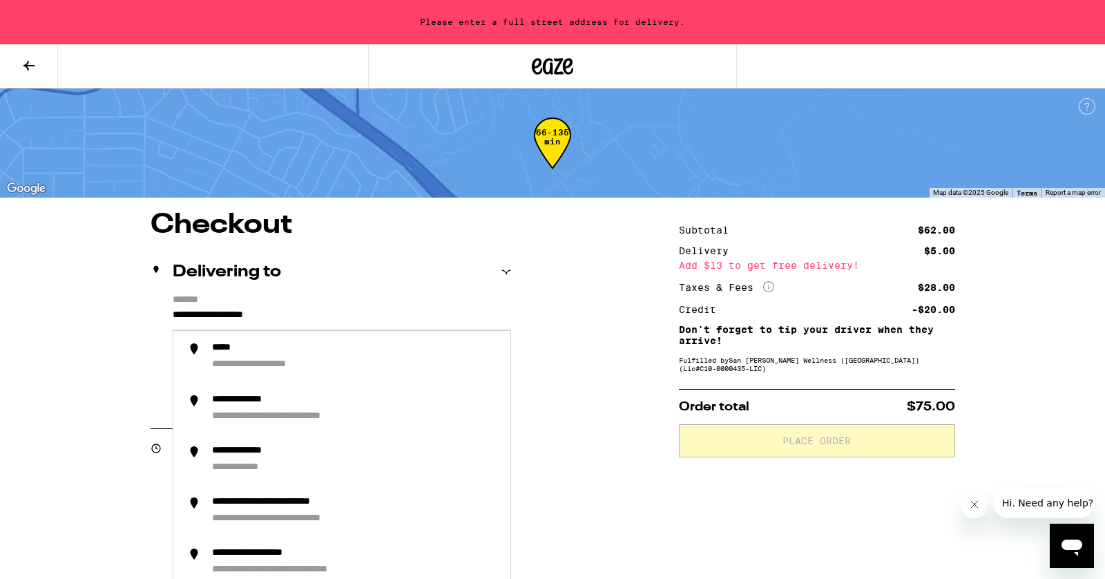
drag, startPoint x: 314, startPoint y: 318, endPoint x: 122, endPoint y: 298, distance: 193.1
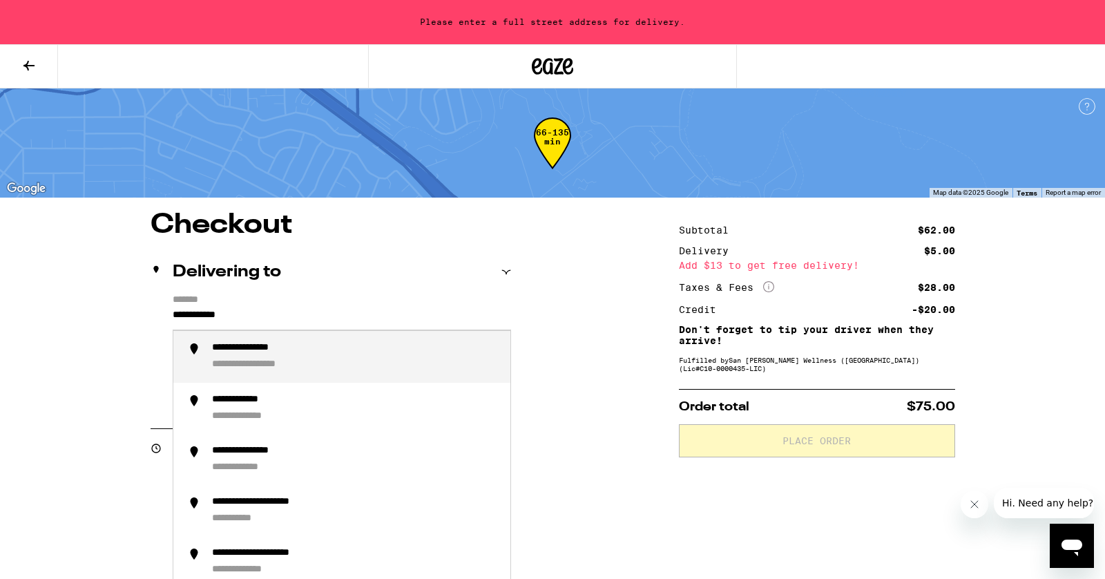
click at [231, 351] on div "**********" at bounding box center [262, 348] width 100 height 12
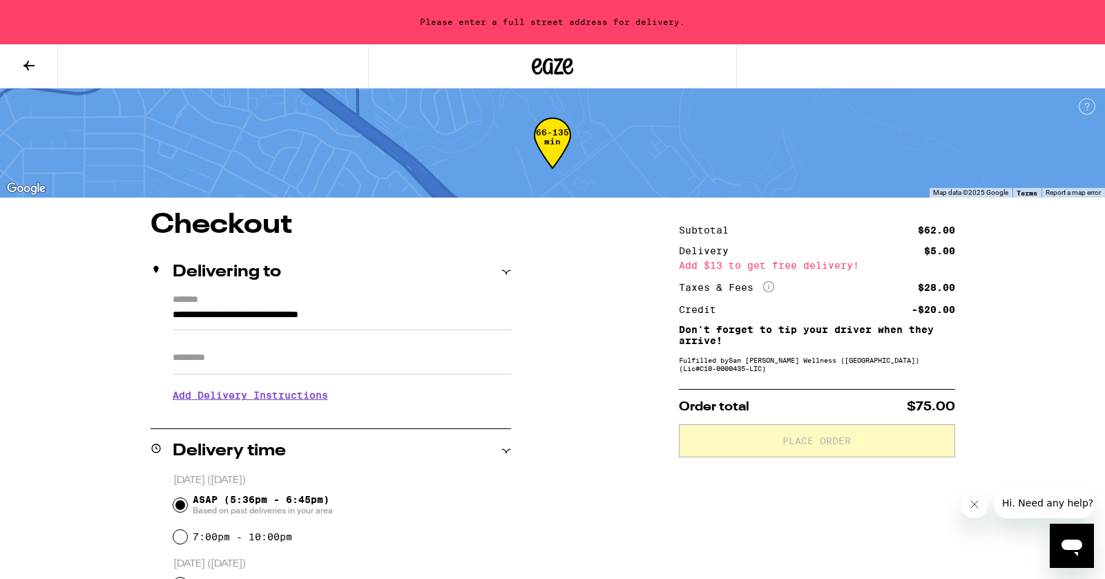
type input "**********"
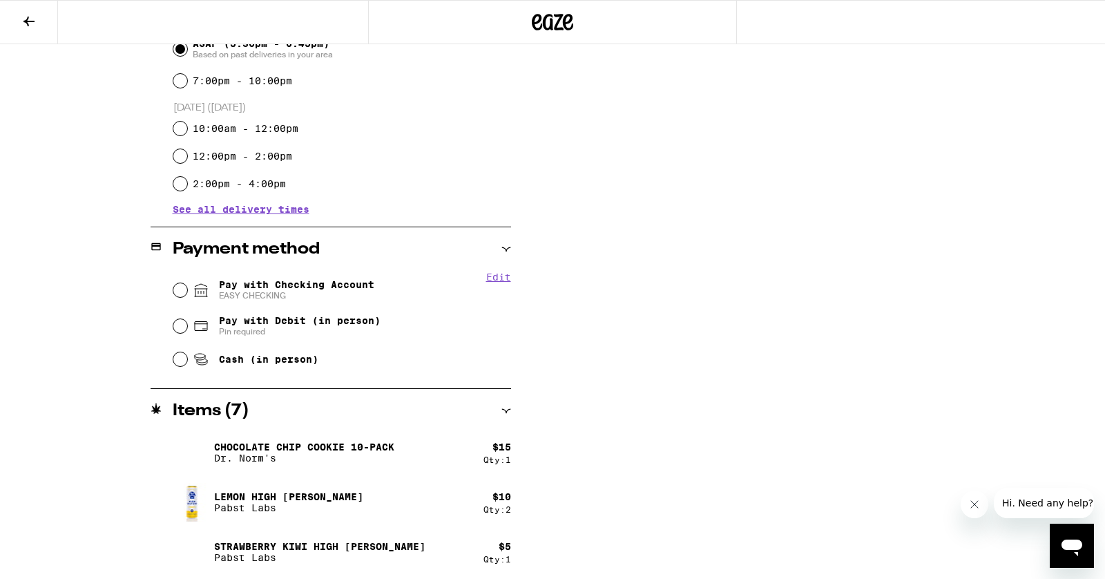
scroll to position [415, 0]
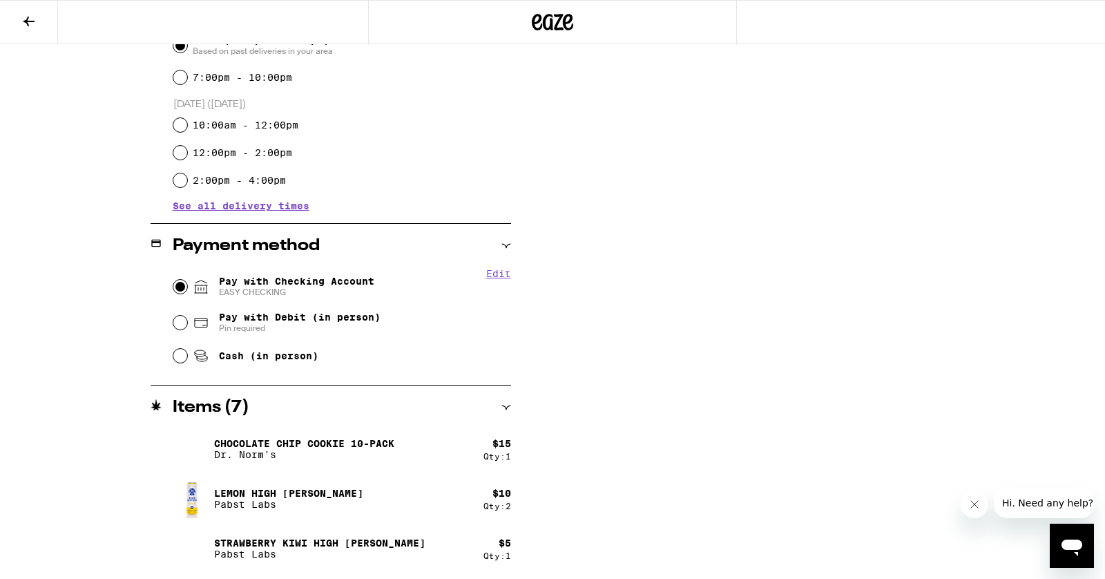
click at [180, 286] on input "Pay with Checking Account EASY CHECKING" at bounding box center [180, 287] width 14 height 14
radio input "true"
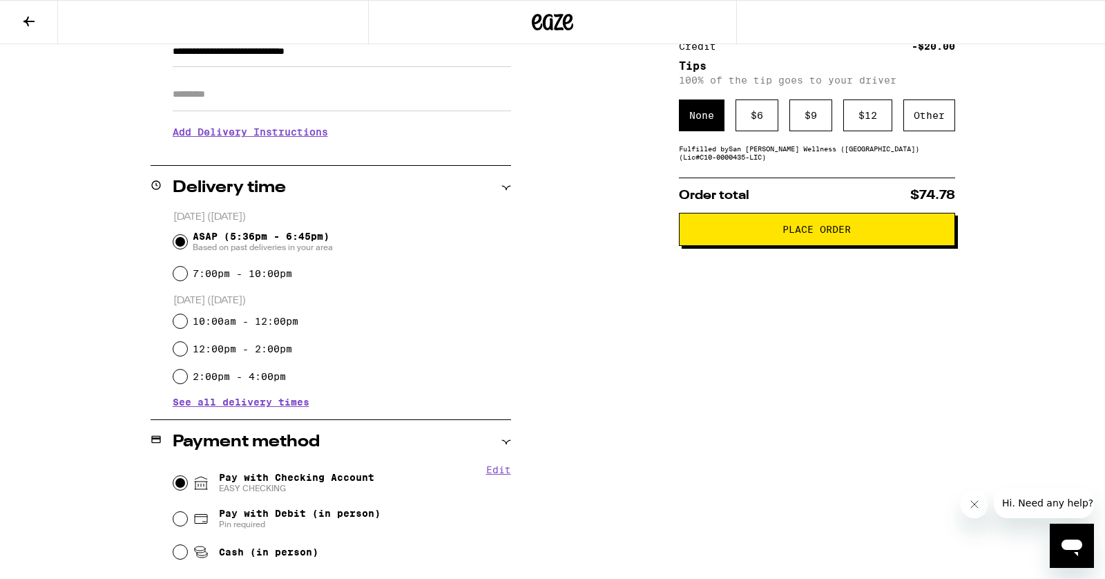
scroll to position [0, 0]
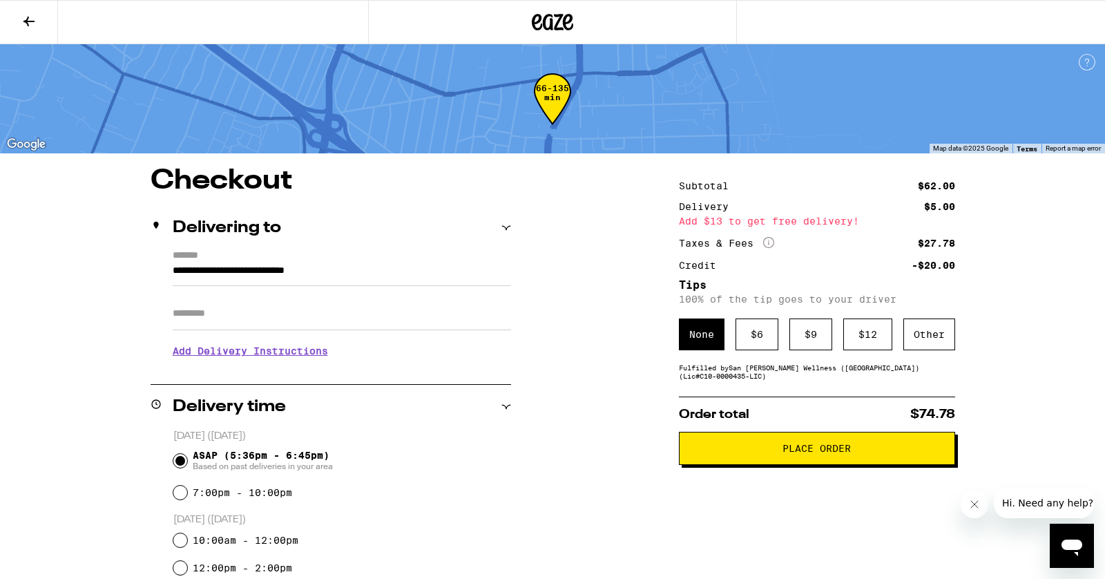
click at [25, 16] on icon at bounding box center [29, 21] width 17 height 17
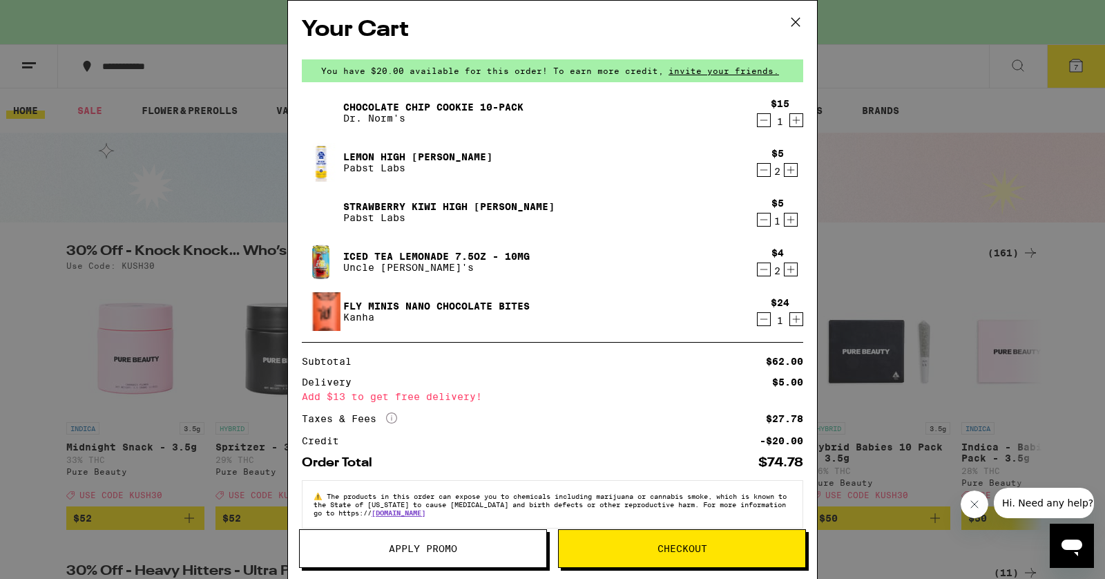
click at [430, 553] on span "Apply Promo" at bounding box center [423, 549] width 68 height 10
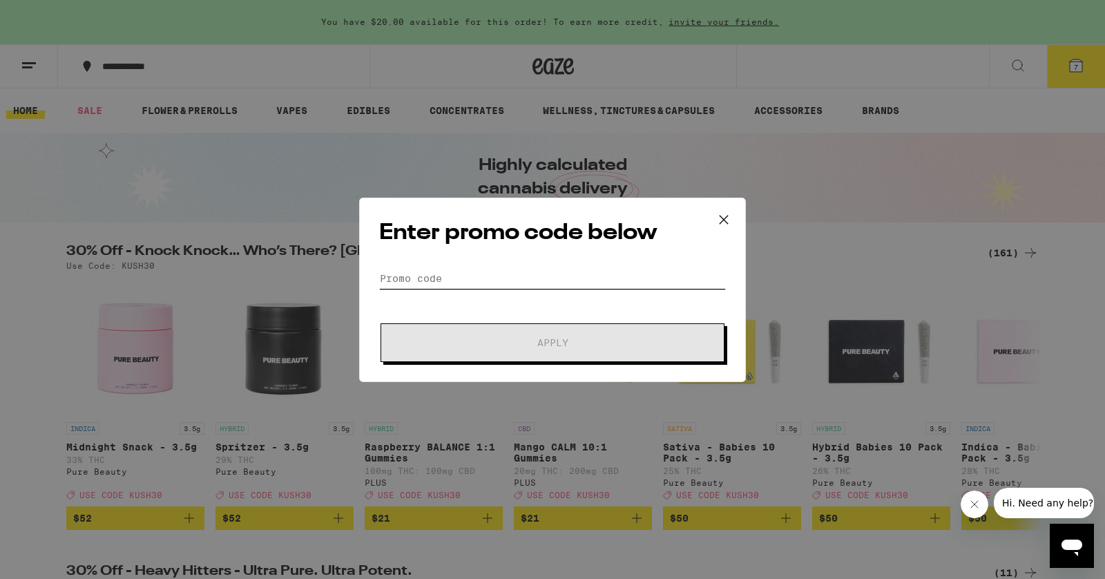
click at [455, 276] on input "Promo Code" at bounding box center [552, 278] width 347 height 21
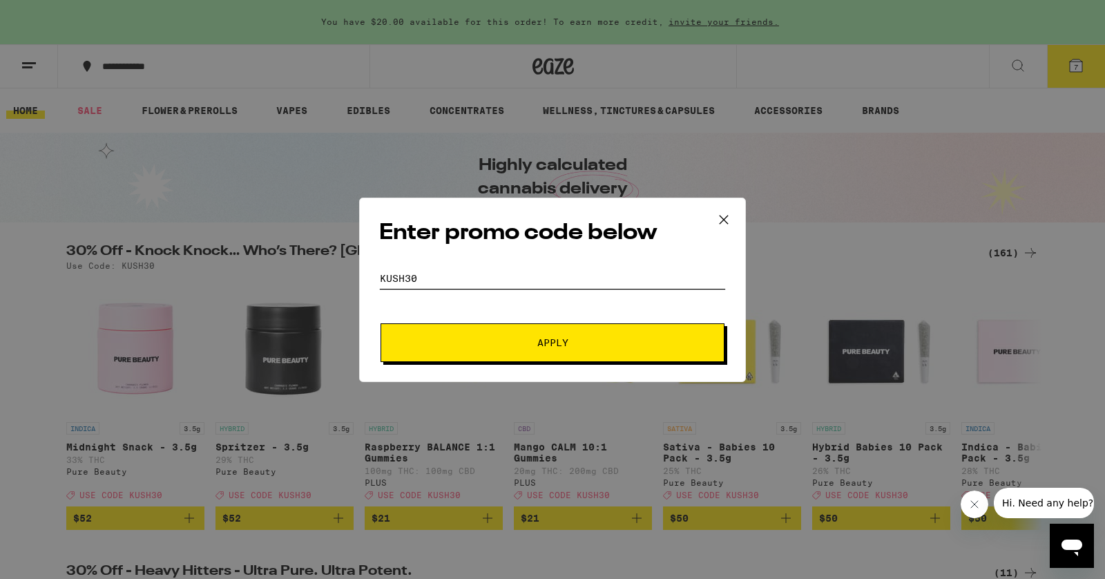
type input "KUSH30"
click at [551, 348] on button "Apply" at bounding box center [553, 342] width 344 height 39
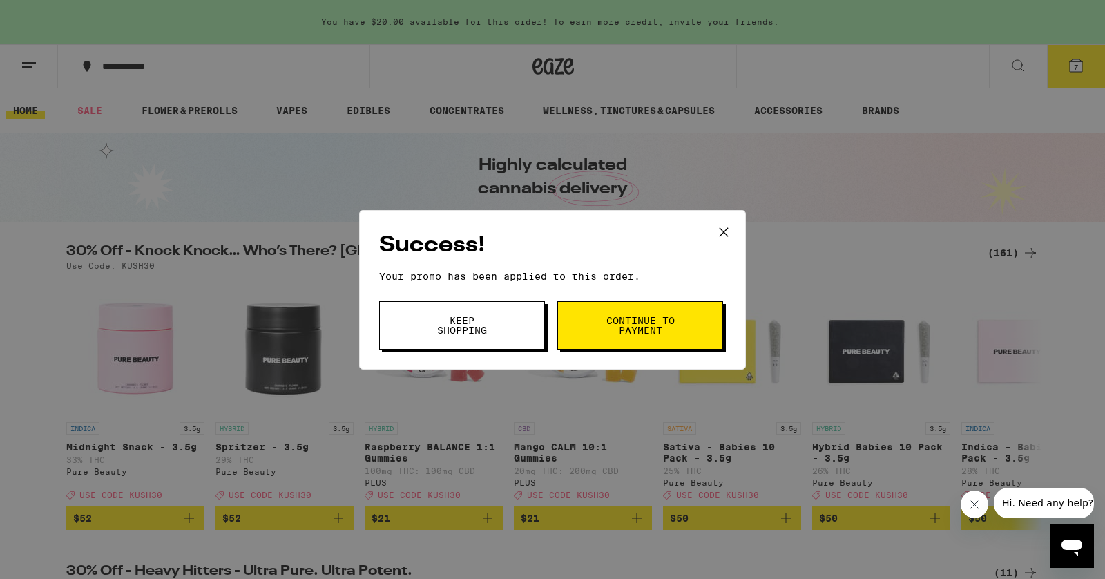
click at [630, 327] on span "Continue to payment" at bounding box center [640, 325] width 70 height 19
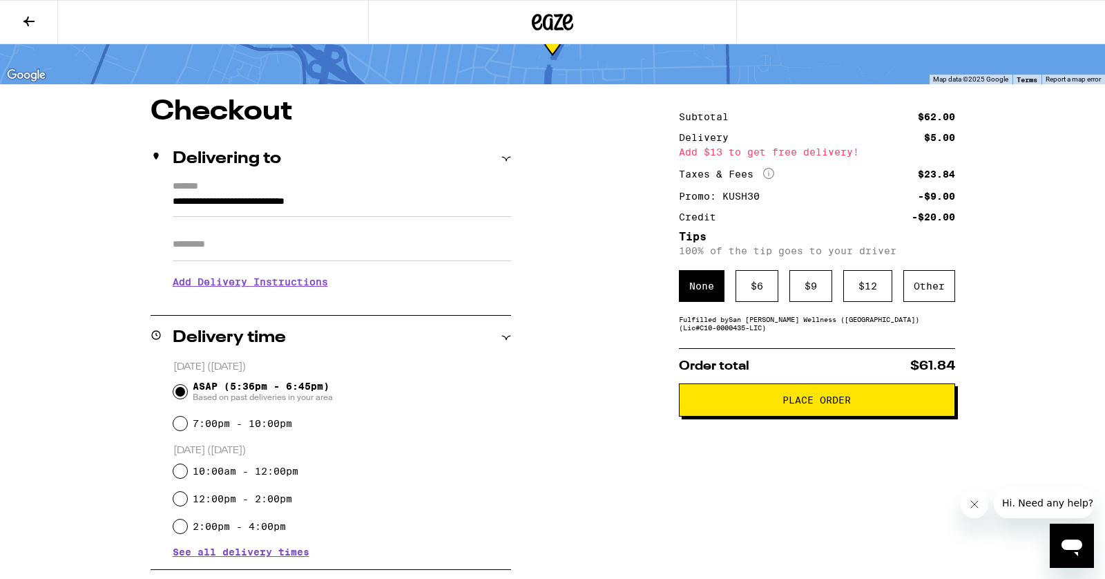
scroll to position [63, 0]
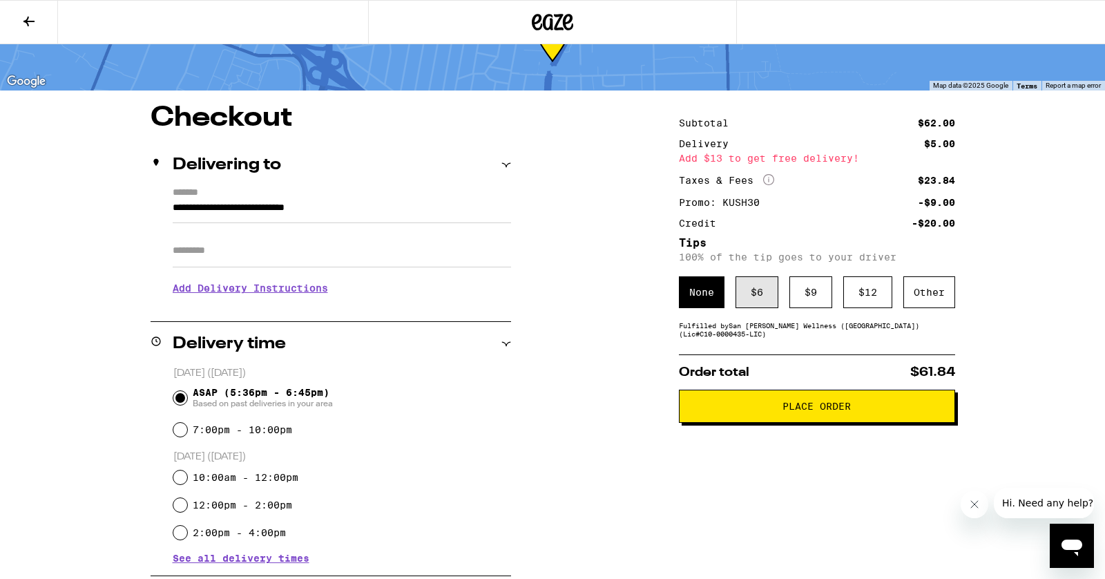
click at [756, 289] on div "$ 6" at bounding box center [757, 292] width 43 height 32
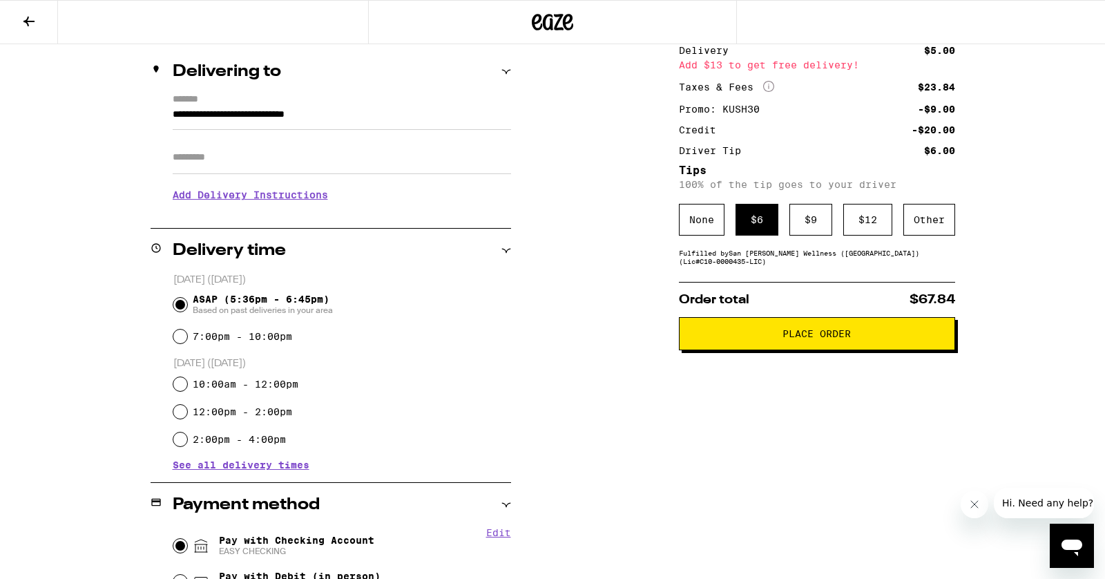
scroll to position [155, 0]
click at [823, 338] on span "Place Order" at bounding box center [817, 335] width 68 height 10
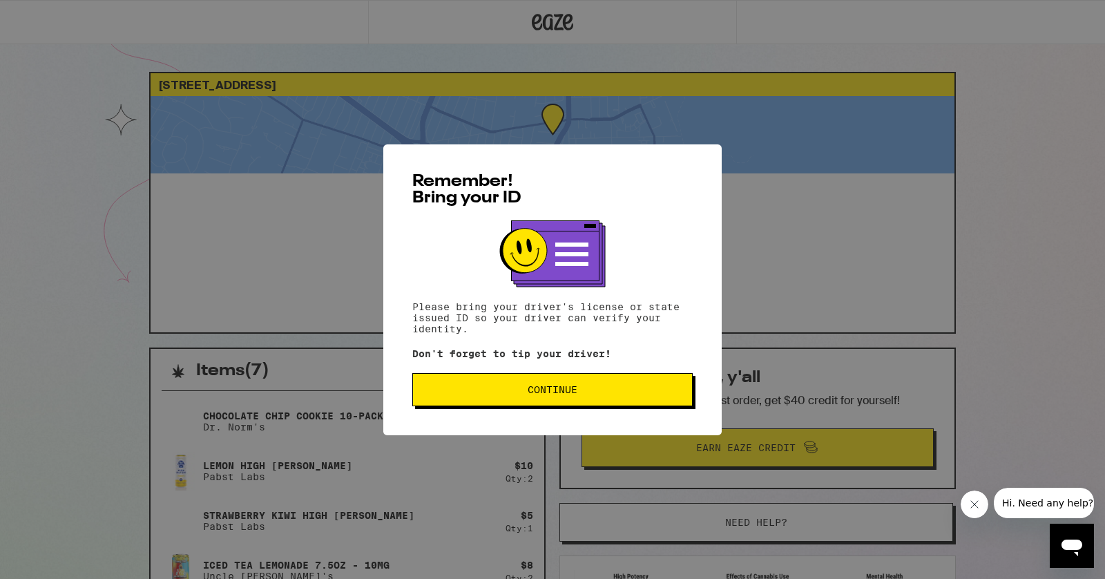
click at [550, 390] on span "Continue" at bounding box center [553, 390] width 50 height 10
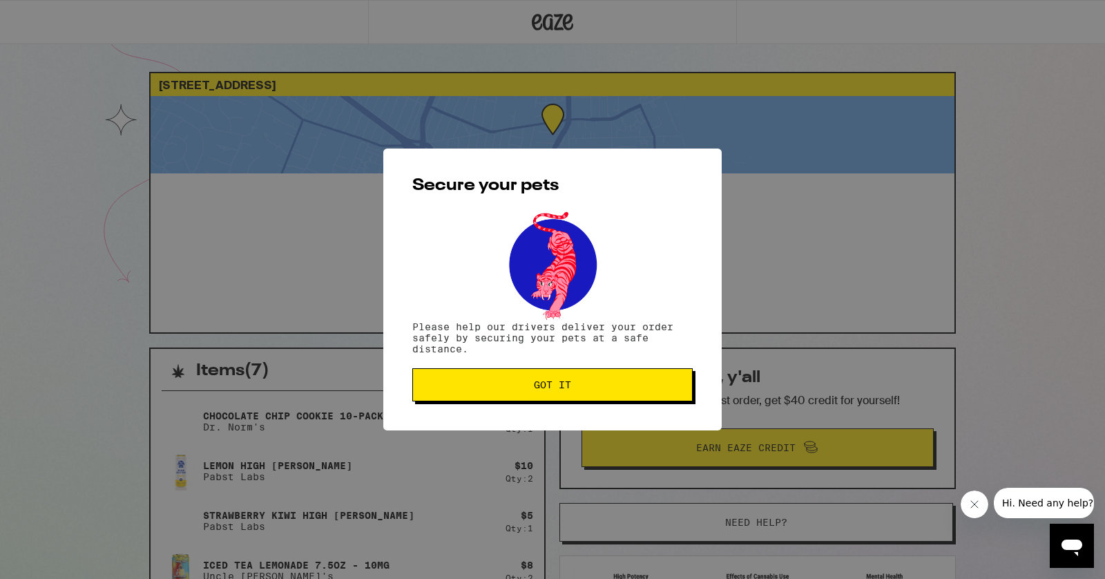
click at [550, 390] on span "Got it" at bounding box center [552, 385] width 37 height 10
